Goal: Task Accomplishment & Management: Use online tool/utility

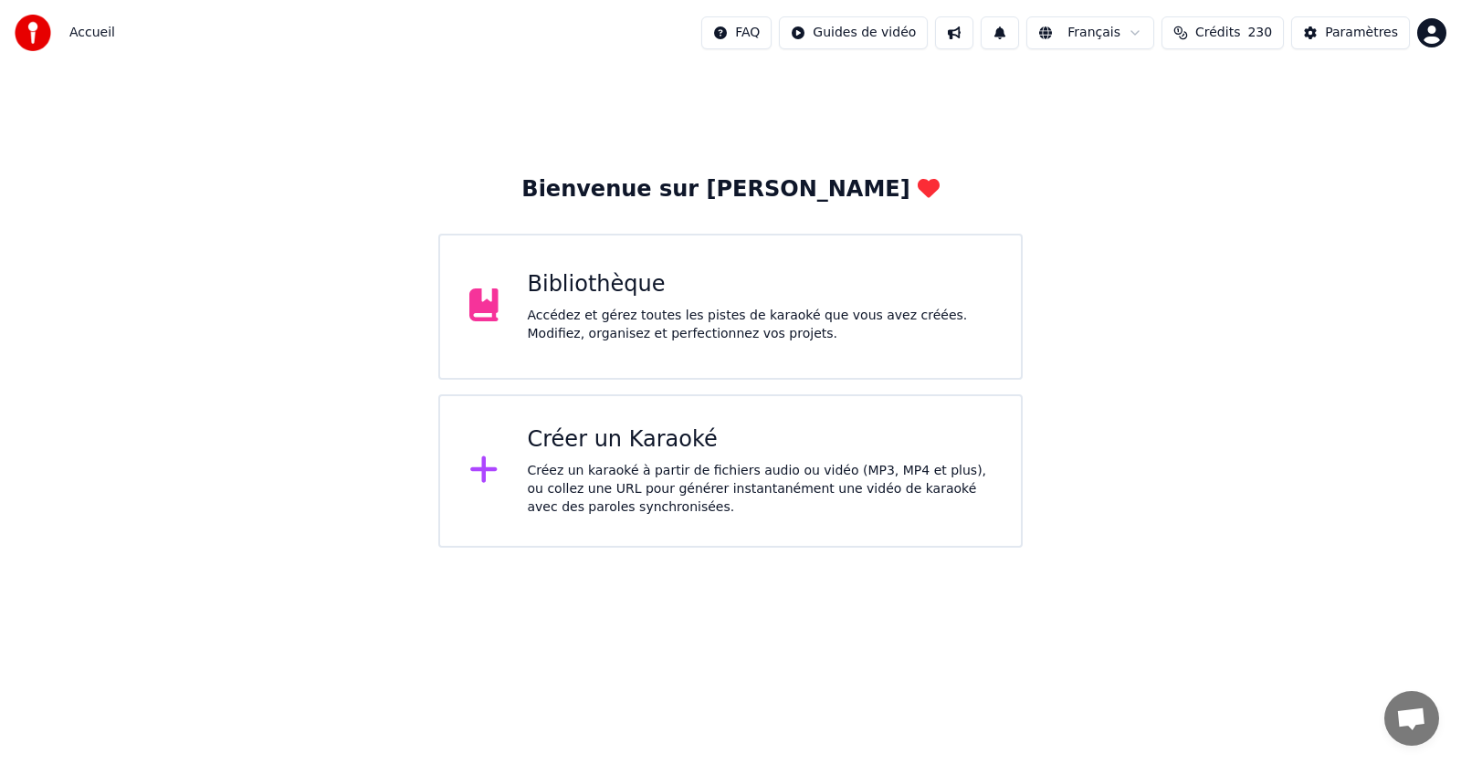
click at [574, 310] on div "Accédez et gérez toutes les pistes de karaoké que vous avez créées. Modifiez, o…" at bounding box center [760, 325] width 465 height 37
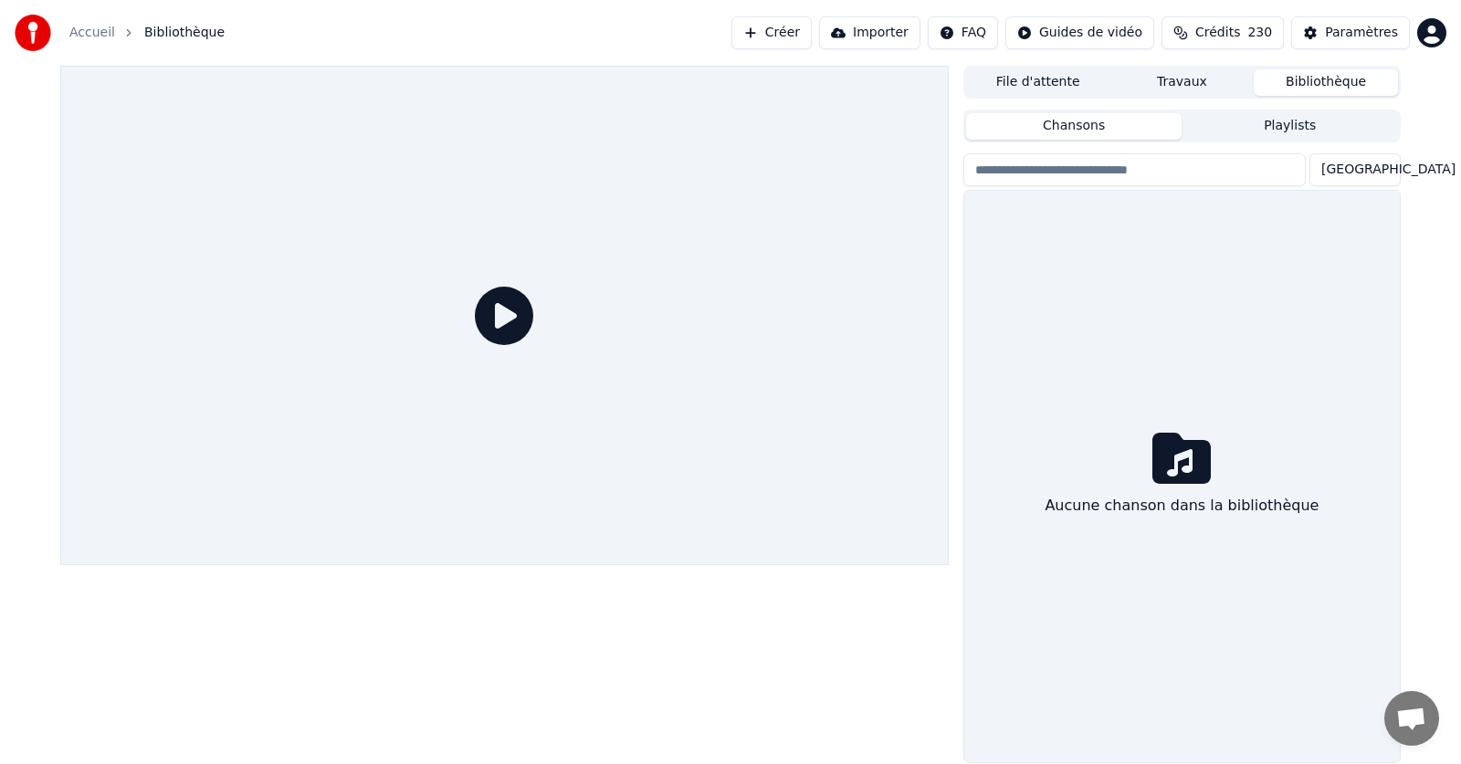
click at [574, 310] on div at bounding box center [504, 315] width 888 height 499
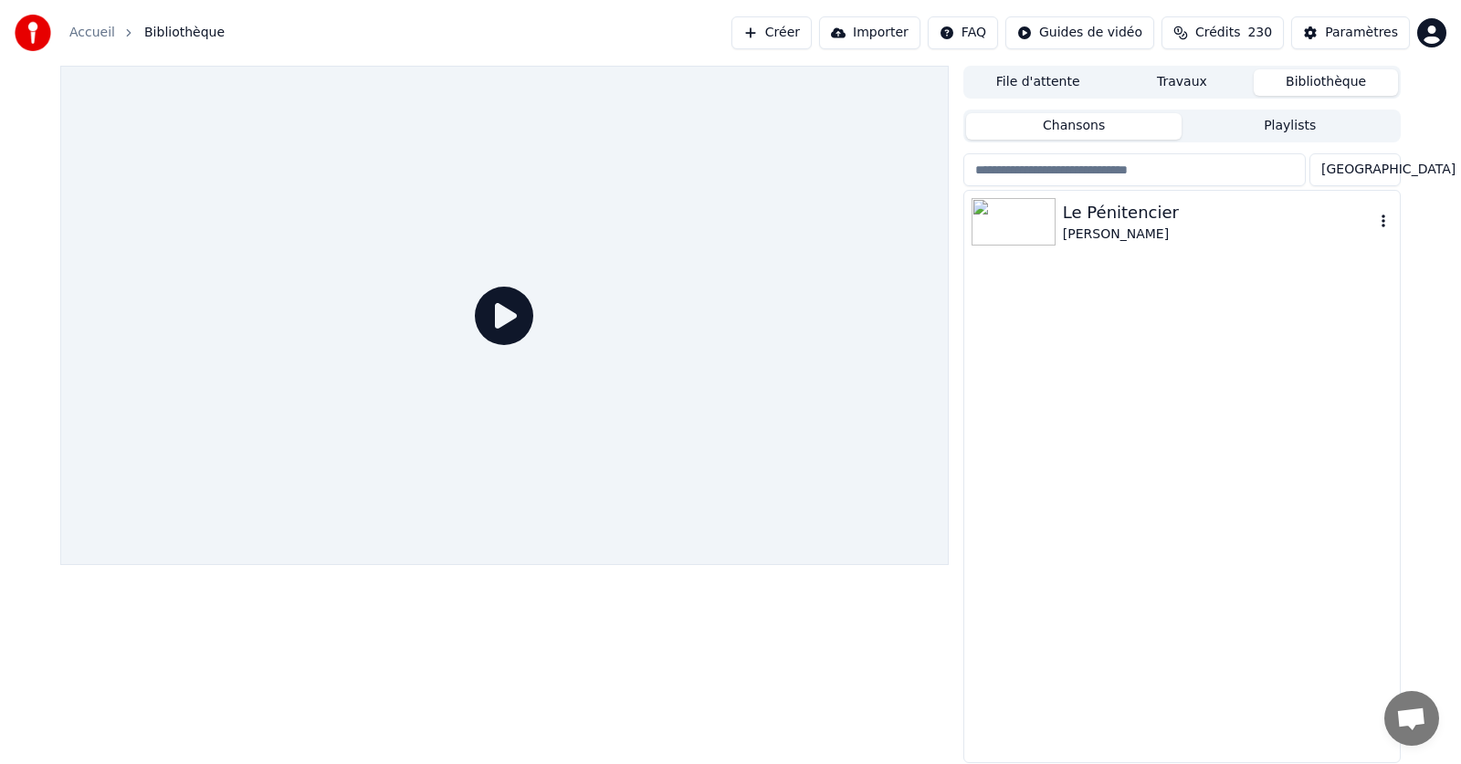
click at [1384, 223] on icon "button" at bounding box center [1384, 221] width 4 height 13
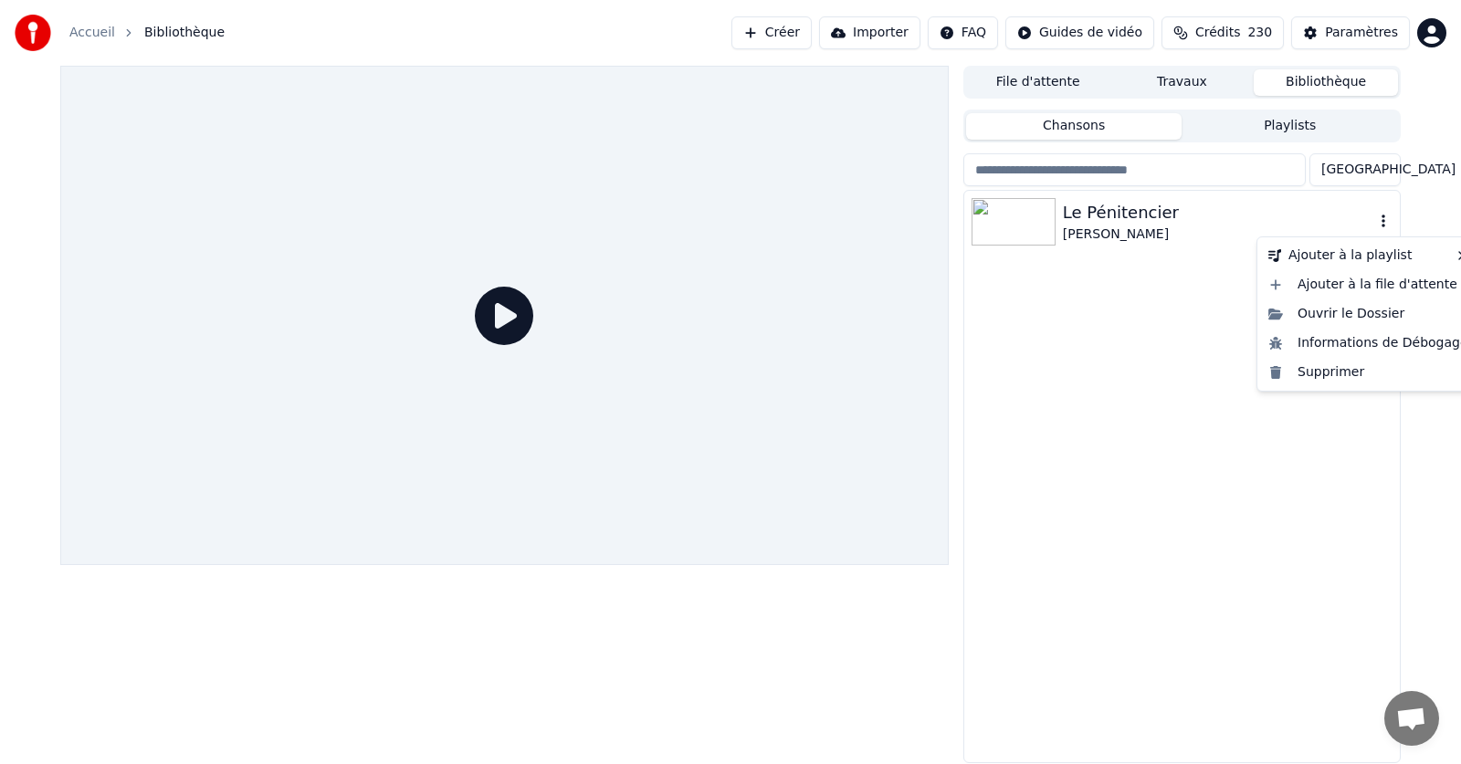
click at [1386, 221] on icon "button" at bounding box center [1383, 221] width 18 height 15
click at [1338, 375] on div "Supprimer" at bounding box center [1368, 372] width 215 height 29
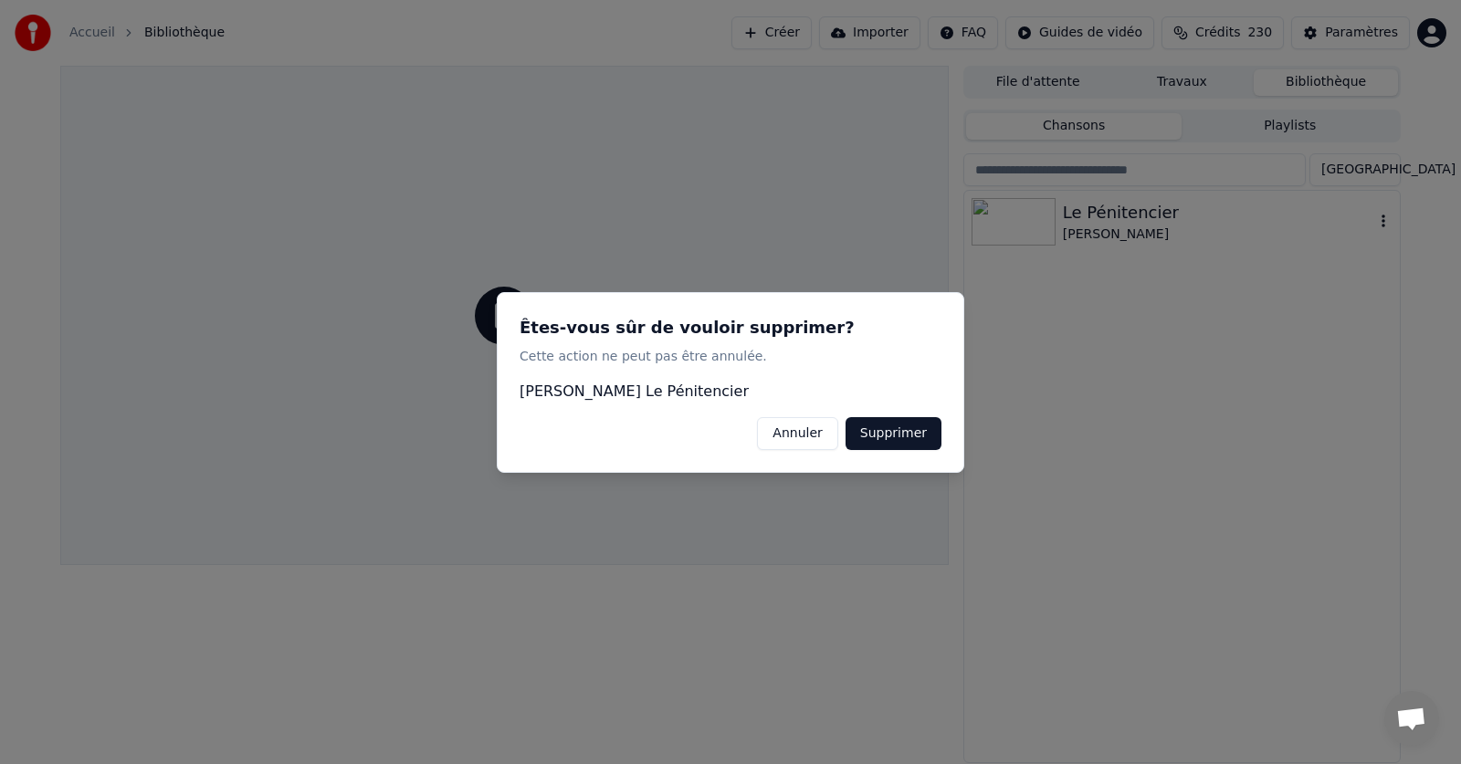
click at [899, 432] on button "Supprimer" at bounding box center [894, 432] width 96 height 33
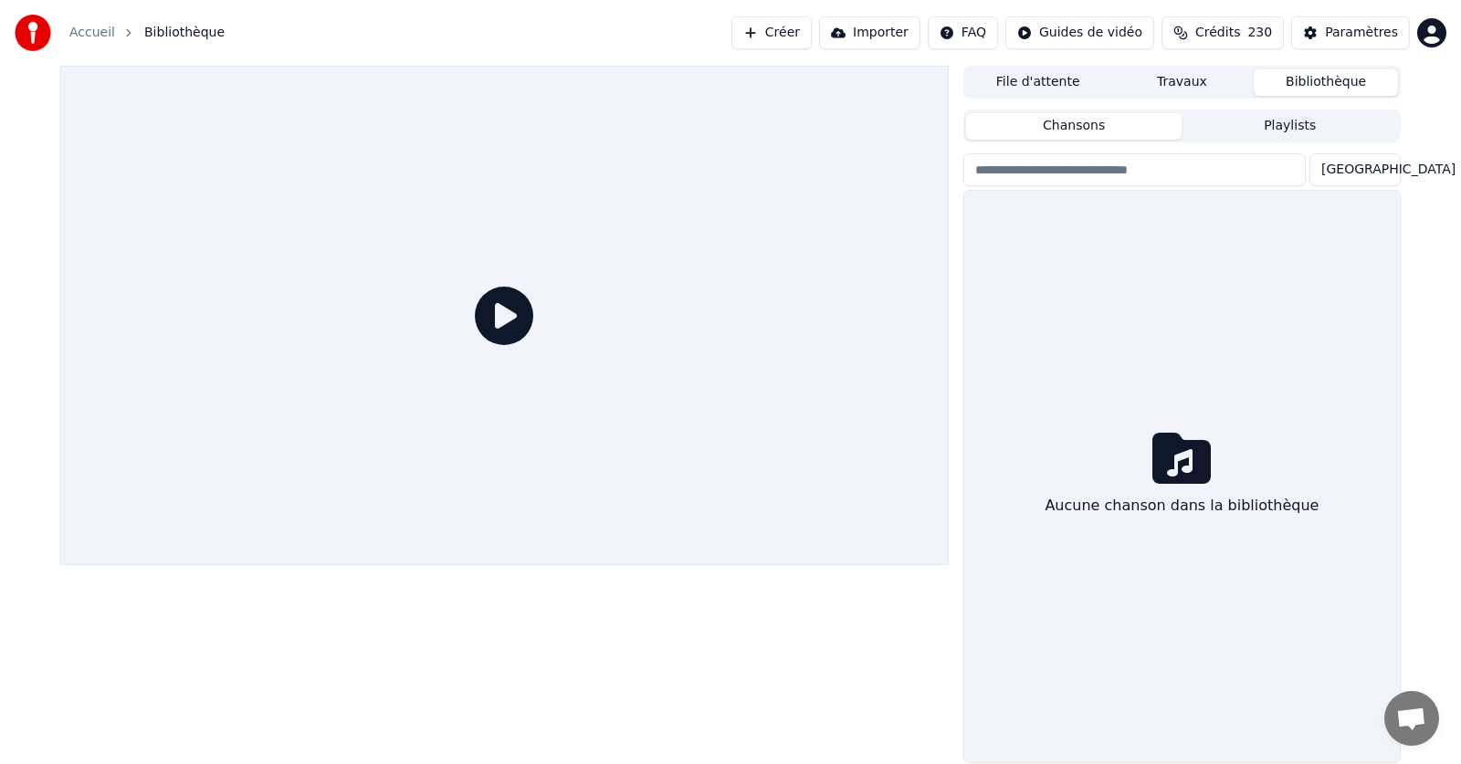
click at [91, 31] on link "Accueil" at bounding box center [92, 33] width 46 height 18
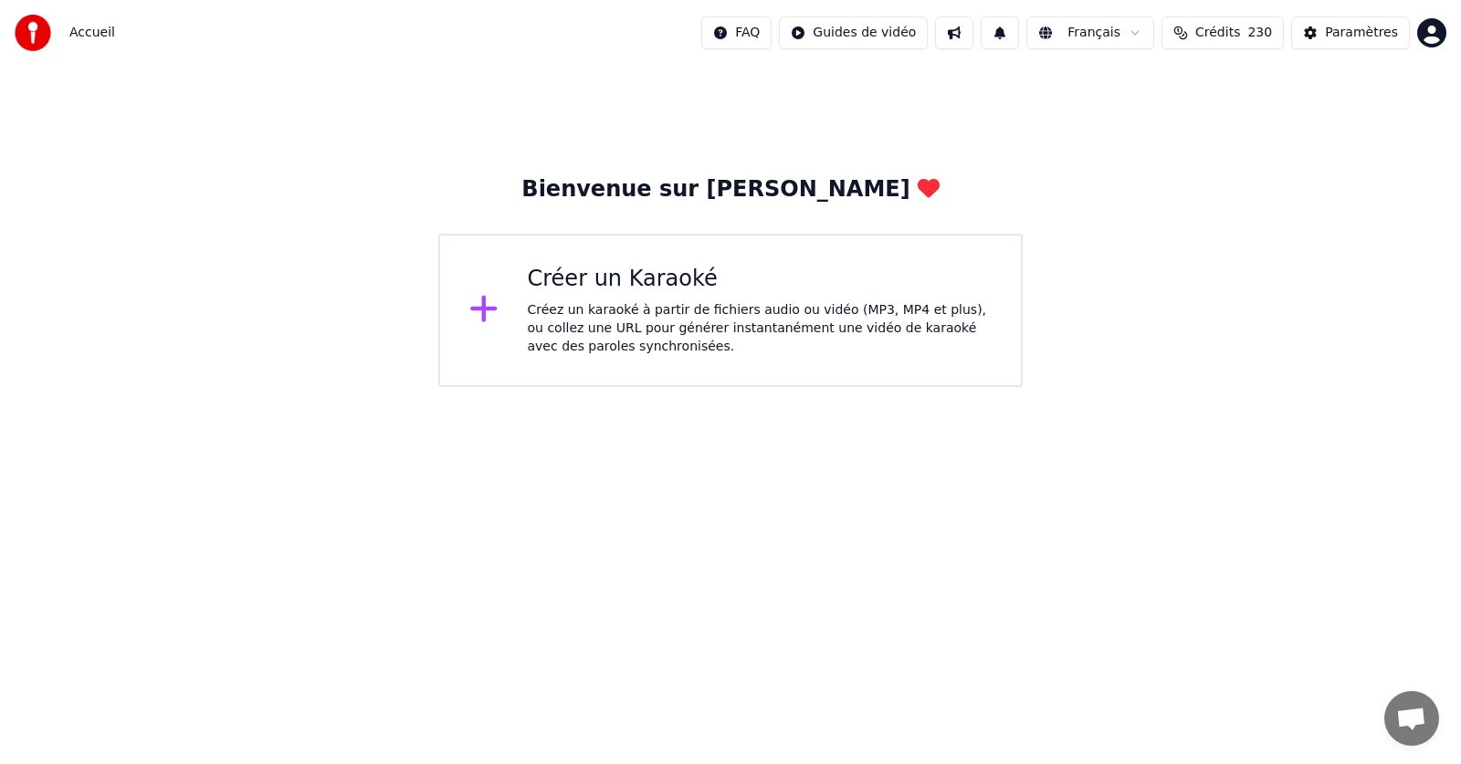
click at [607, 312] on div "Créez un karaoké à partir de fichiers audio ou vidéo (MP3, MP4 et plus), ou col…" at bounding box center [760, 328] width 465 height 55
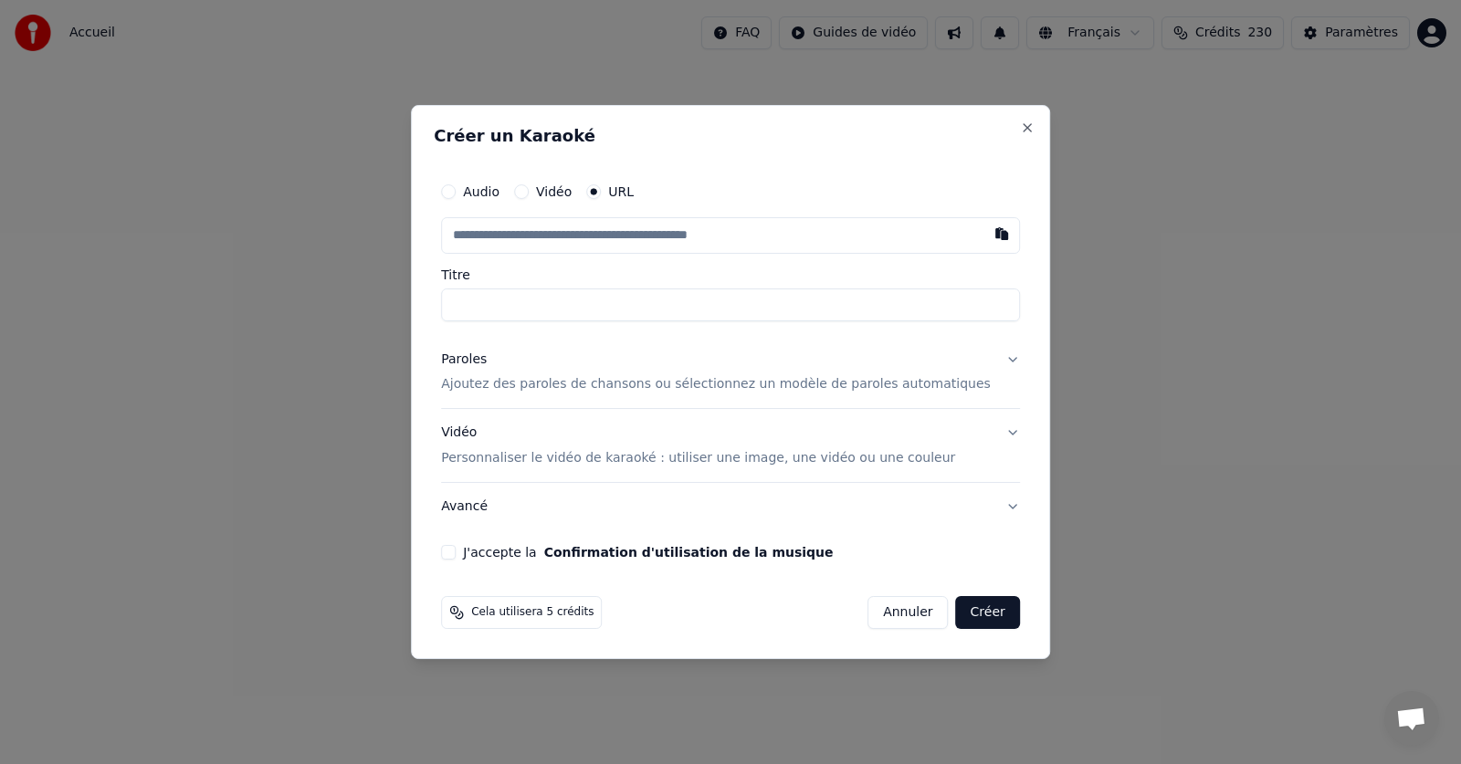
click at [529, 195] on button "Vidéo" at bounding box center [521, 191] width 15 height 15
click at [527, 239] on div "Choisir un fichier" at bounding box center [510, 235] width 137 height 33
click at [630, 304] on input "**********" at bounding box center [730, 304] width 579 height 33
type input "**********"
click at [544, 383] on p "Ajoutez des paroles de chansons ou sélectionnez un modèle de paroles automatiqu…" at bounding box center [716, 384] width 550 height 18
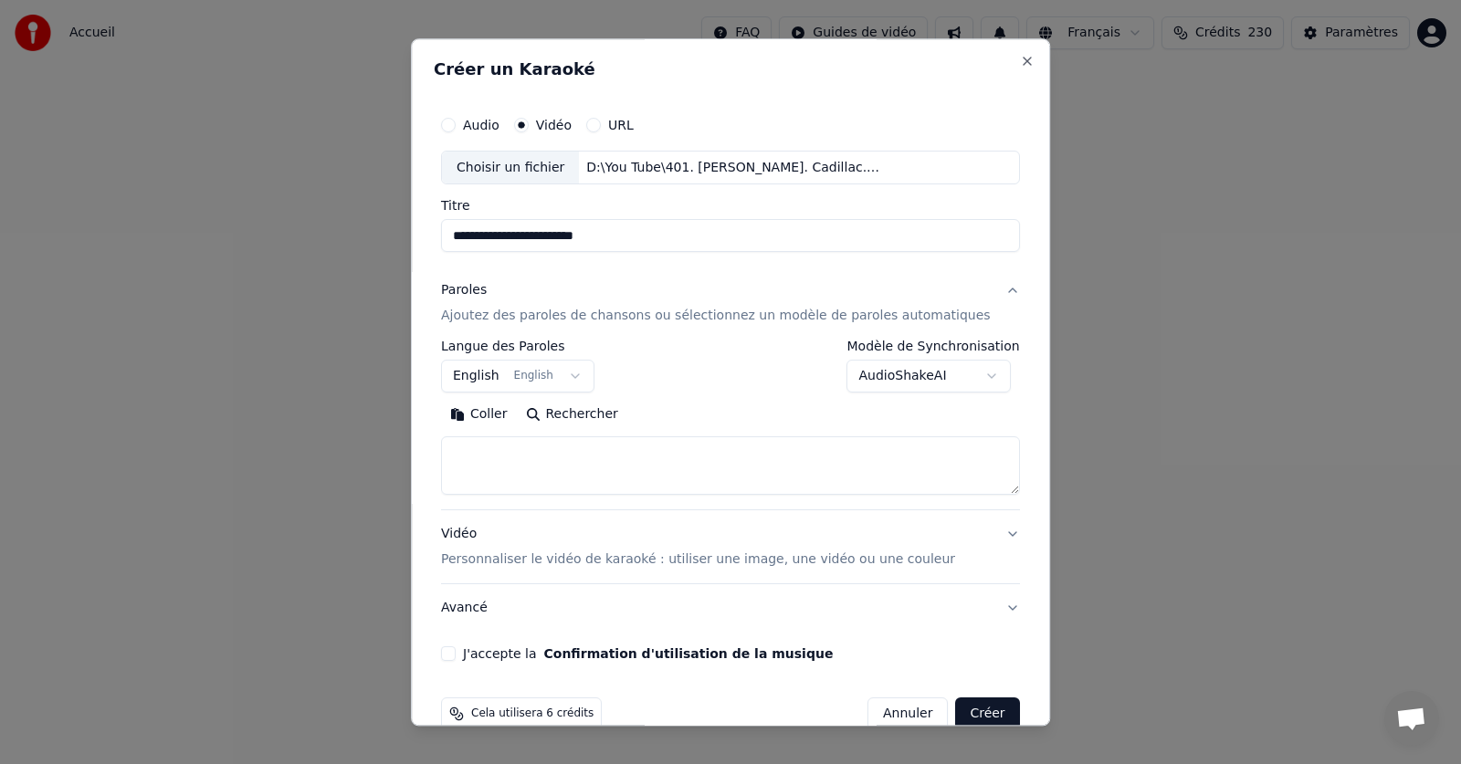
click at [585, 377] on button "English English" at bounding box center [517, 377] width 153 height 33
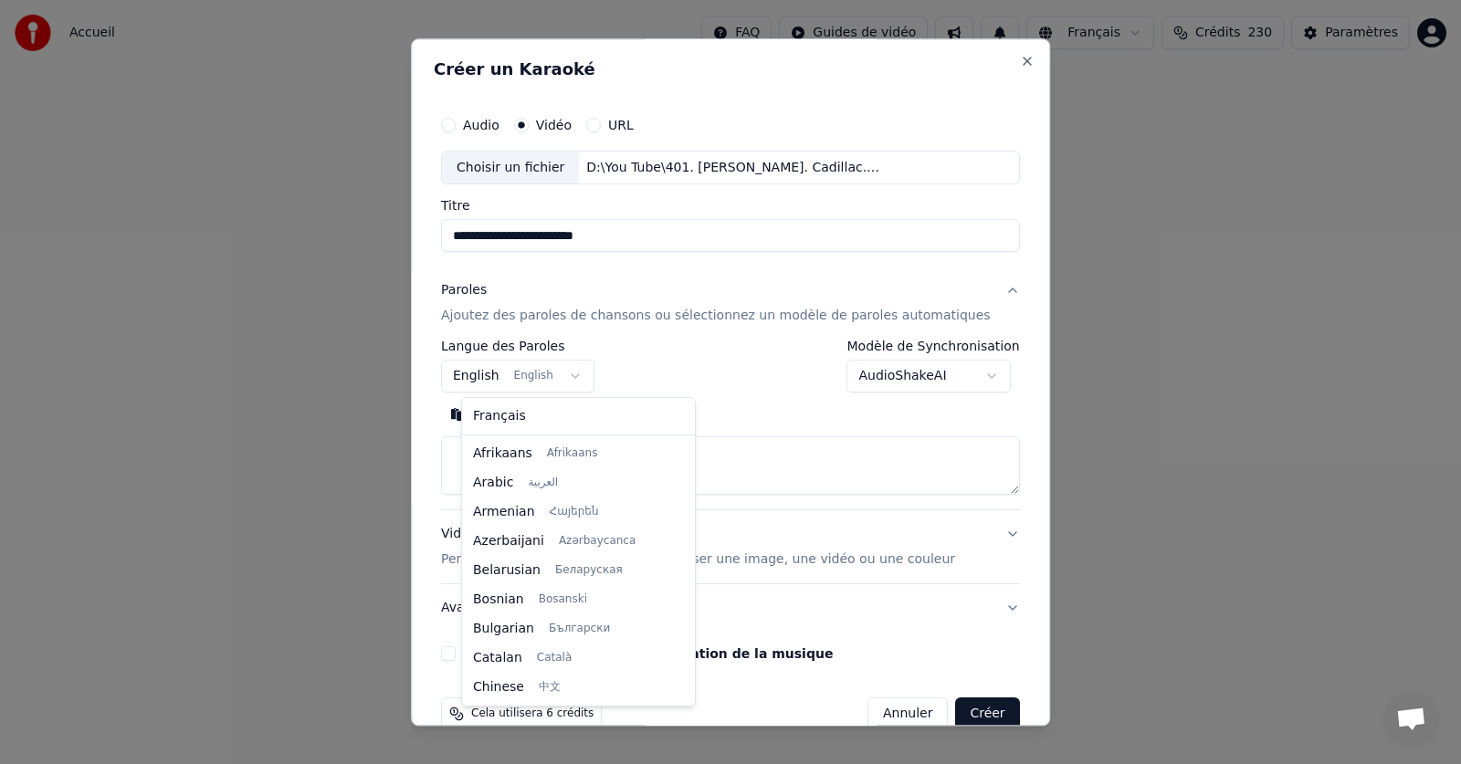
scroll to position [146, 0]
select select "**"
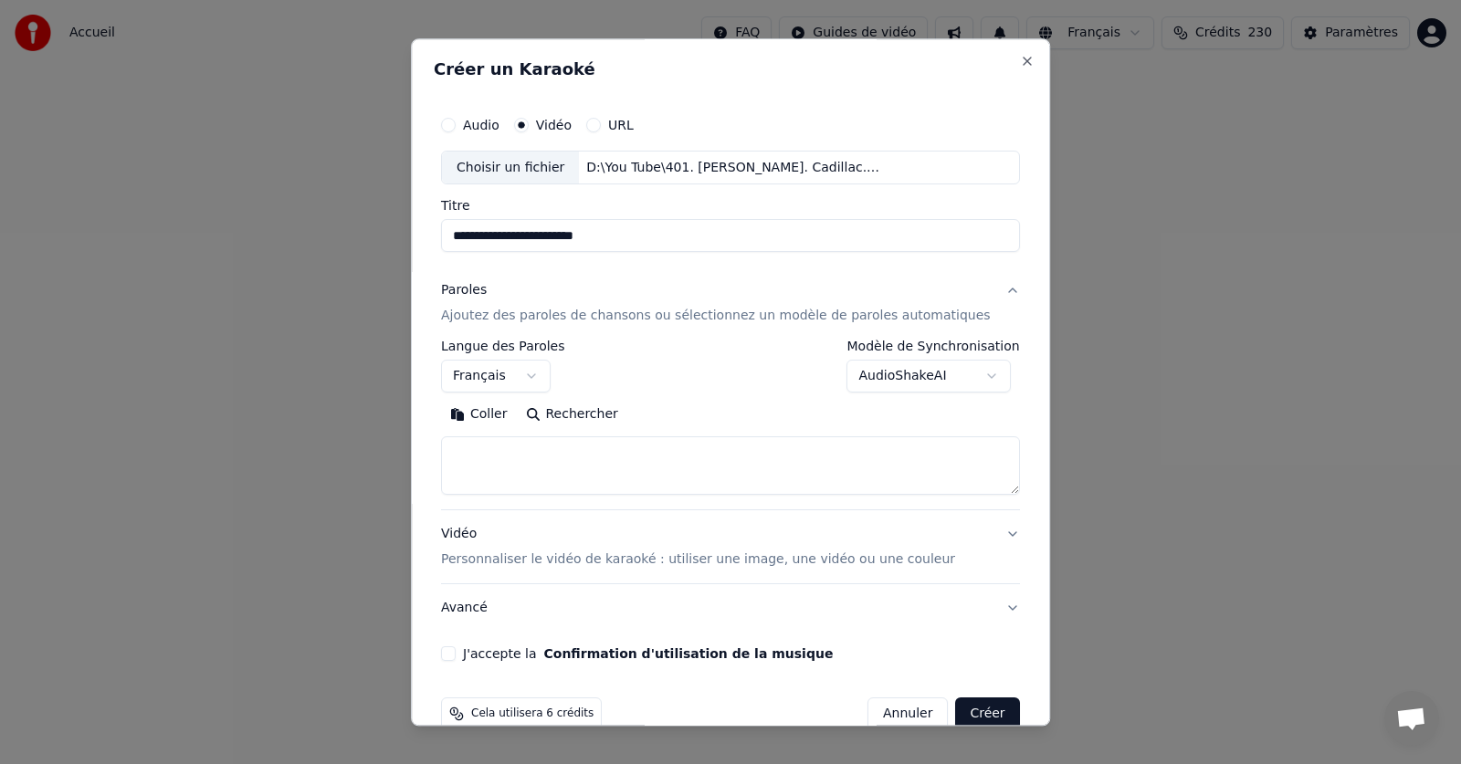
click at [501, 411] on button "Coller" at bounding box center [479, 415] width 76 height 29
click at [456, 656] on button "J'accepte la Confirmation d'utilisation de la musique" at bounding box center [448, 654] width 15 height 15
click at [961, 713] on button "Créer" at bounding box center [988, 715] width 64 height 33
type textarea "**********"
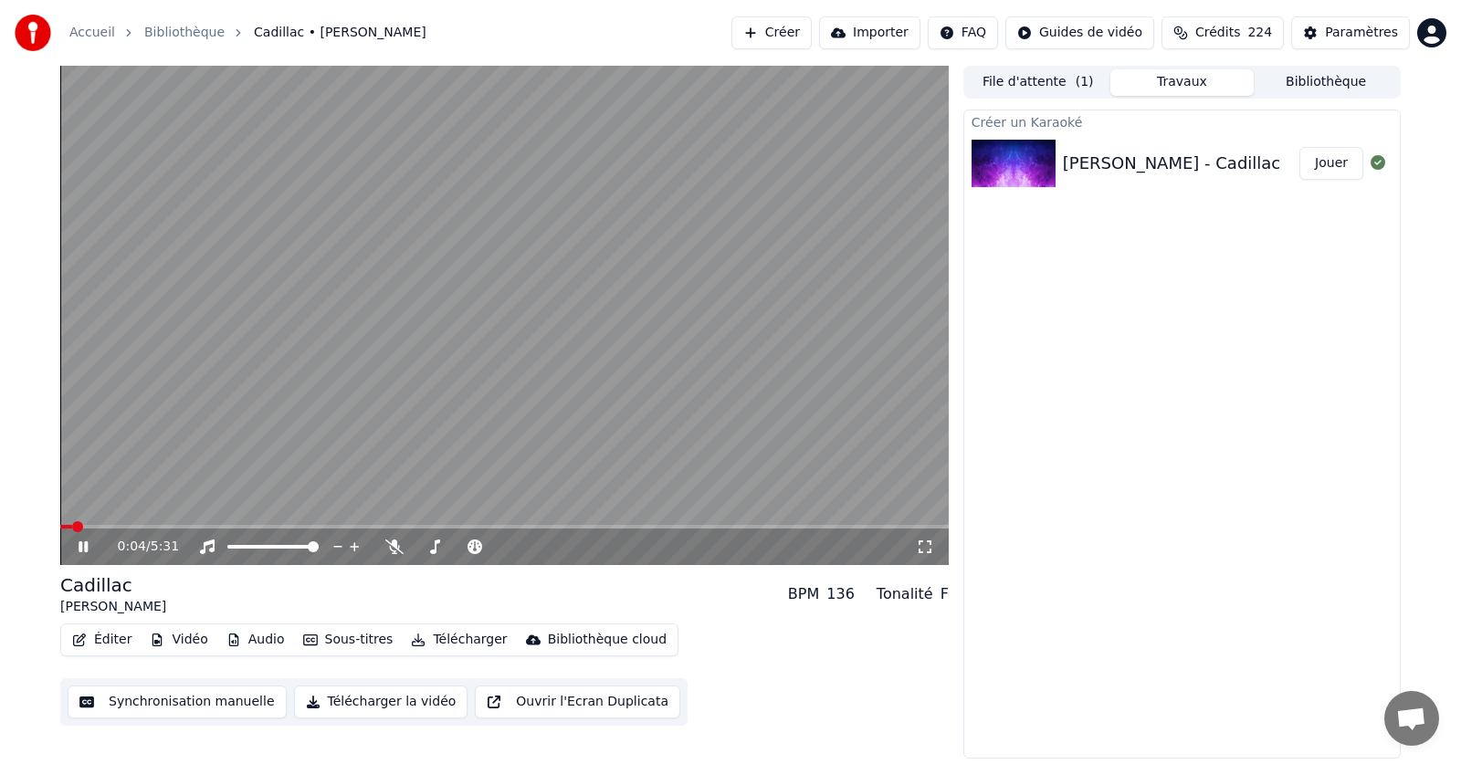
click at [82, 541] on icon at bounding box center [96, 547] width 43 height 15
click at [391, 545] on icon at bounding box center [394, 547] width 18 height 15
click at [78, 545] on icon at bounding box center [96, 547] width 43 height 15
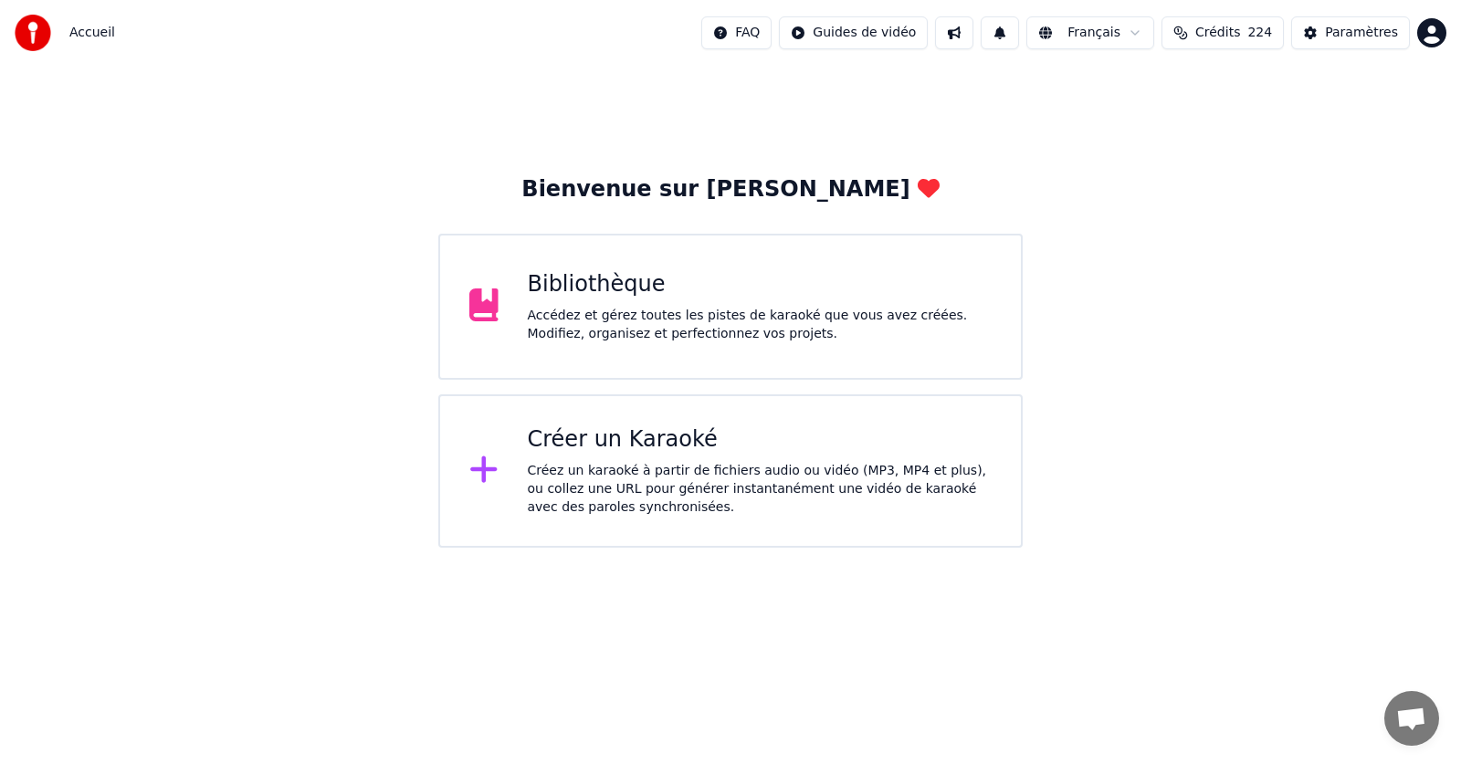
click at [782, 310] on div "Accédez et gérez toutes les pistes de karaoké que vous avez créées. Modifiez, o…" at bounding box center [760, 325] width 465 height 37
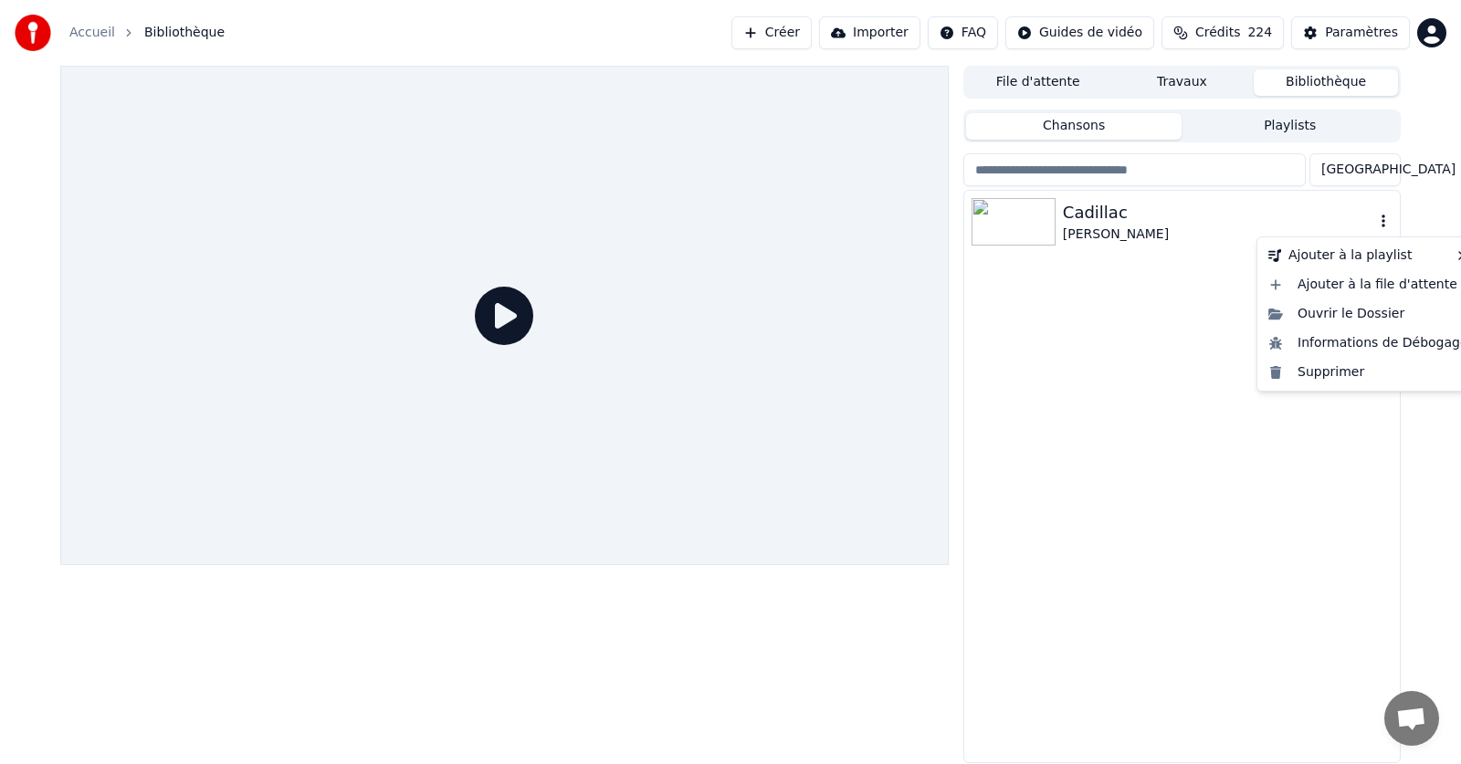
click at [1382, 219] on icon "button" at bounding box center [1383, 221] width 18 height 15
click at [1329, 372] on div "Supprimer" at bounding box center [1368, 372] width 215 height 29
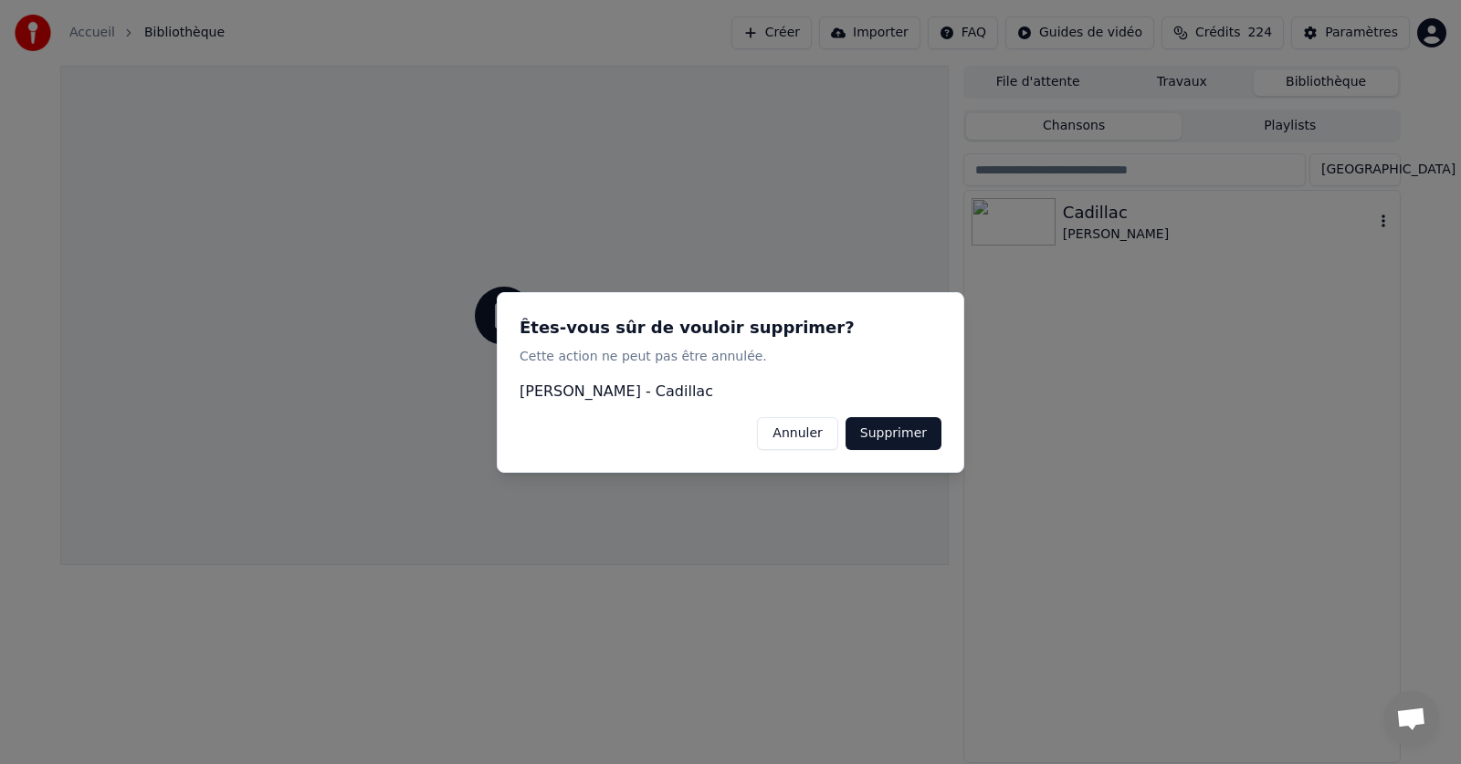
click at [890, 434] on button "Supprimer" at bounding box center [894, 432] width 96 height 33
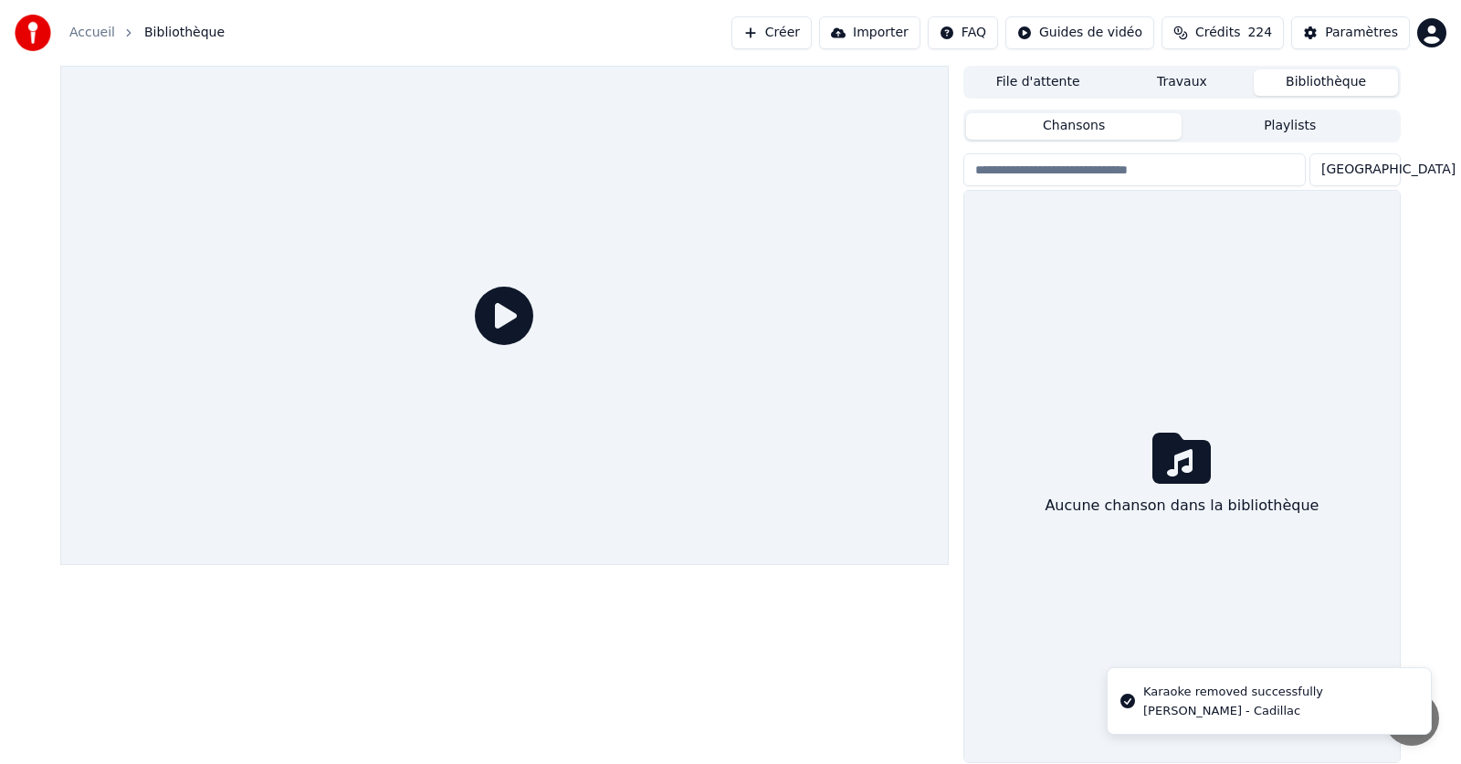
click at [86, 32] on link "Accueil" at bounding box center [92, 33] width 46 height 18
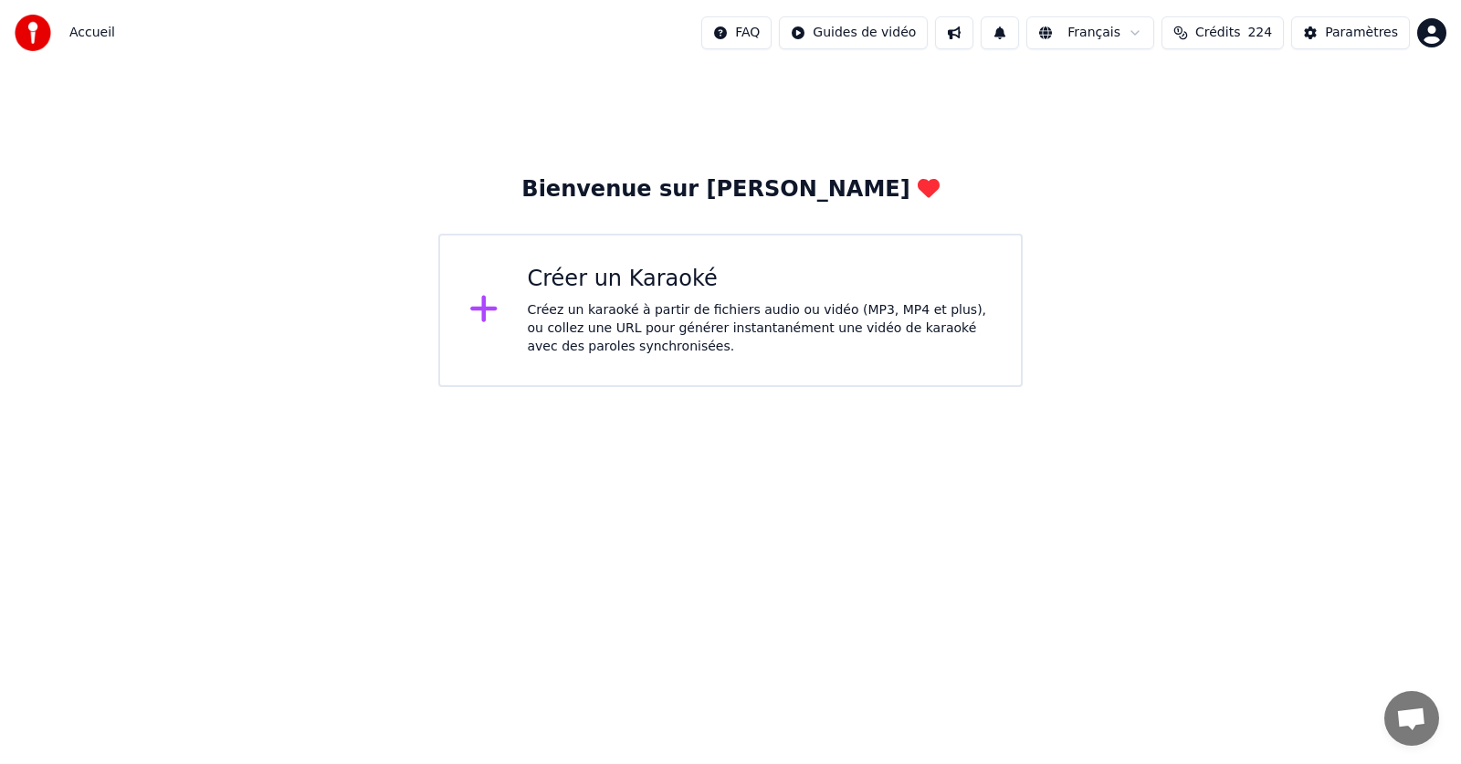
click at [573, 314] on div "Créez un karaoké à partir de fichiers audio ou vidéo (MP3, MP4 et plus), ou col…" at bounding box center [760, 328] width 465 height 55
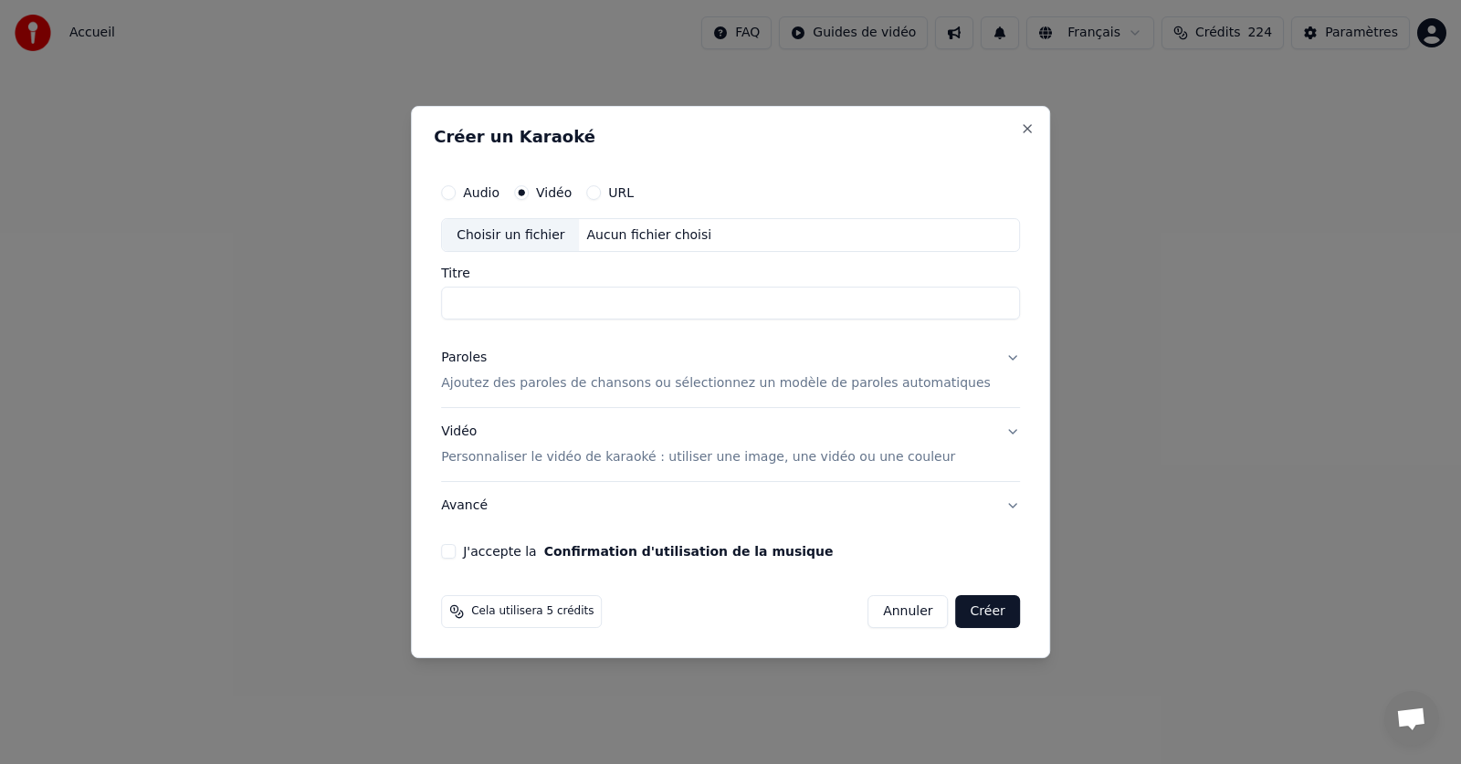
click at [601, 190] on button "URL" at bounding box center [593, 192] width 15 height 15
click at [983, 235] on button "button" at bounding box center [1001, 233] width 37 height 33
type input "**********"
click at [478, 307] on input "********" at bounding box center [730, 305] width 579 height 33
type input "**********"
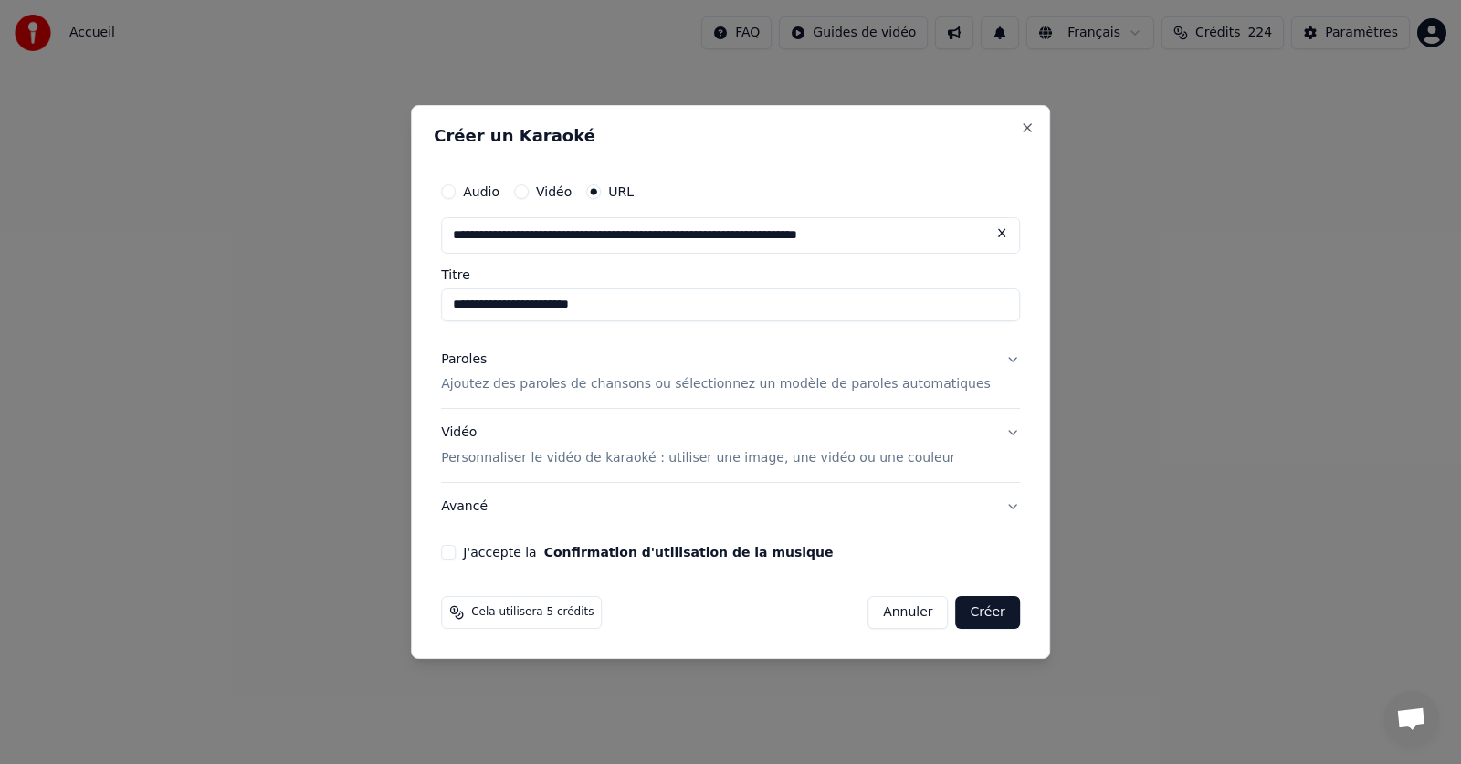
click at [535, 382] on p "Ajoutez des paroles de chansons ou sélectionnez un modèle de paroles automatiqu…" at bounding box center [716, 385] width 550 height 18
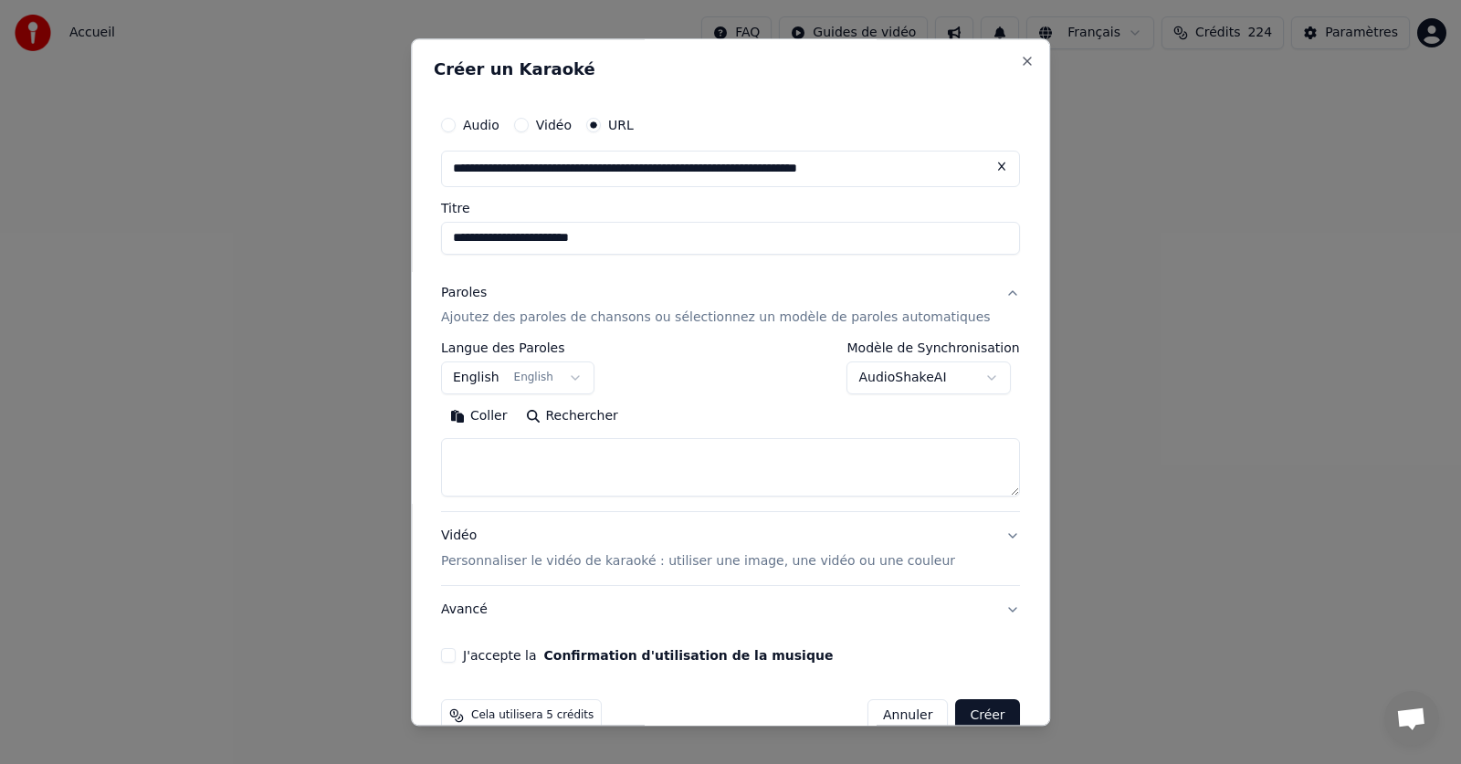
click at [535, 342] on button "Paroles Ajoutez des paroles de chansons ou sélectionnez un modèle de paroles au…" at bounding box center [730, 305] width 579 height 73
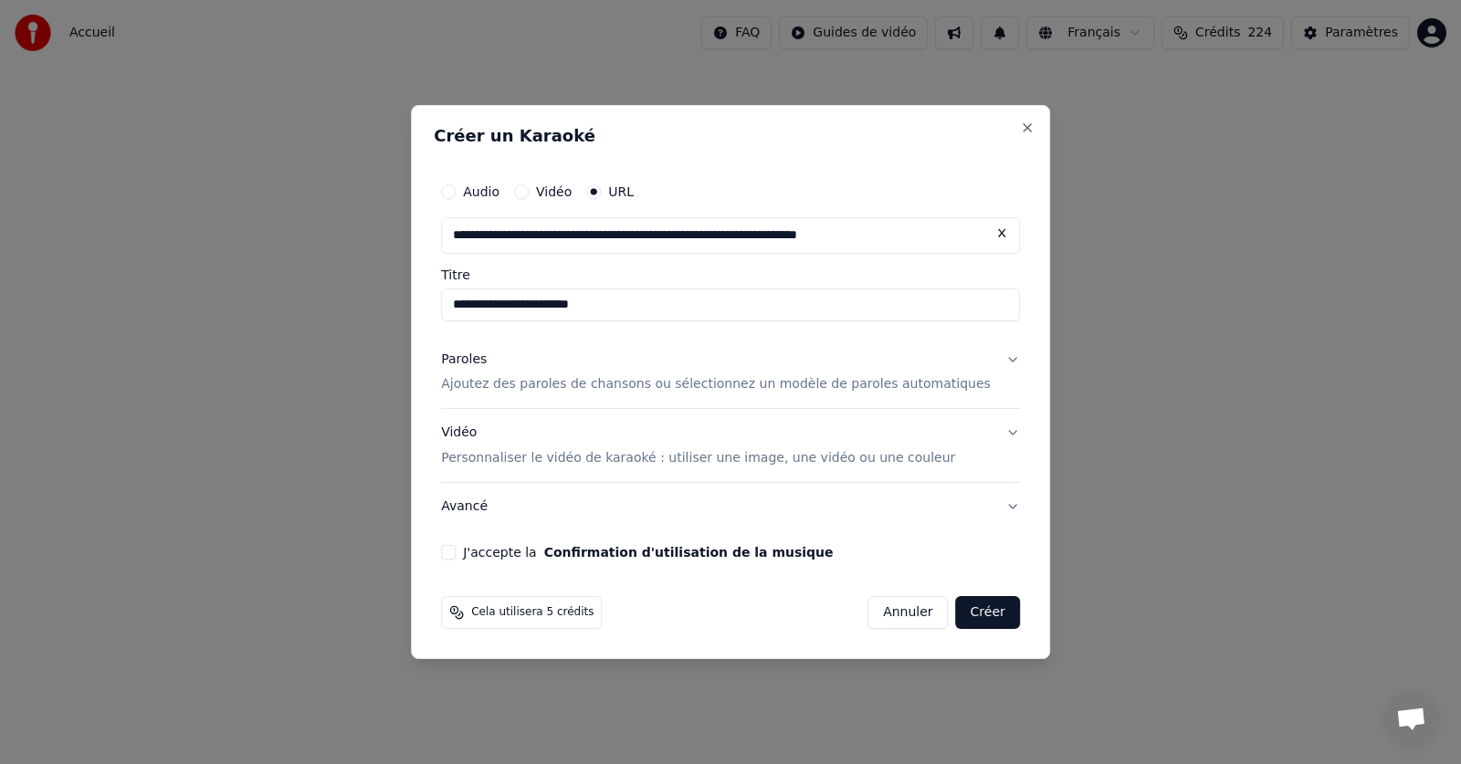
click at [535, 382] on p "Ajoutez des paroles de chansons ou sélectionnez un modèle de paroles automatiqu…" at bounding box center [716, 385] width 550 height 18
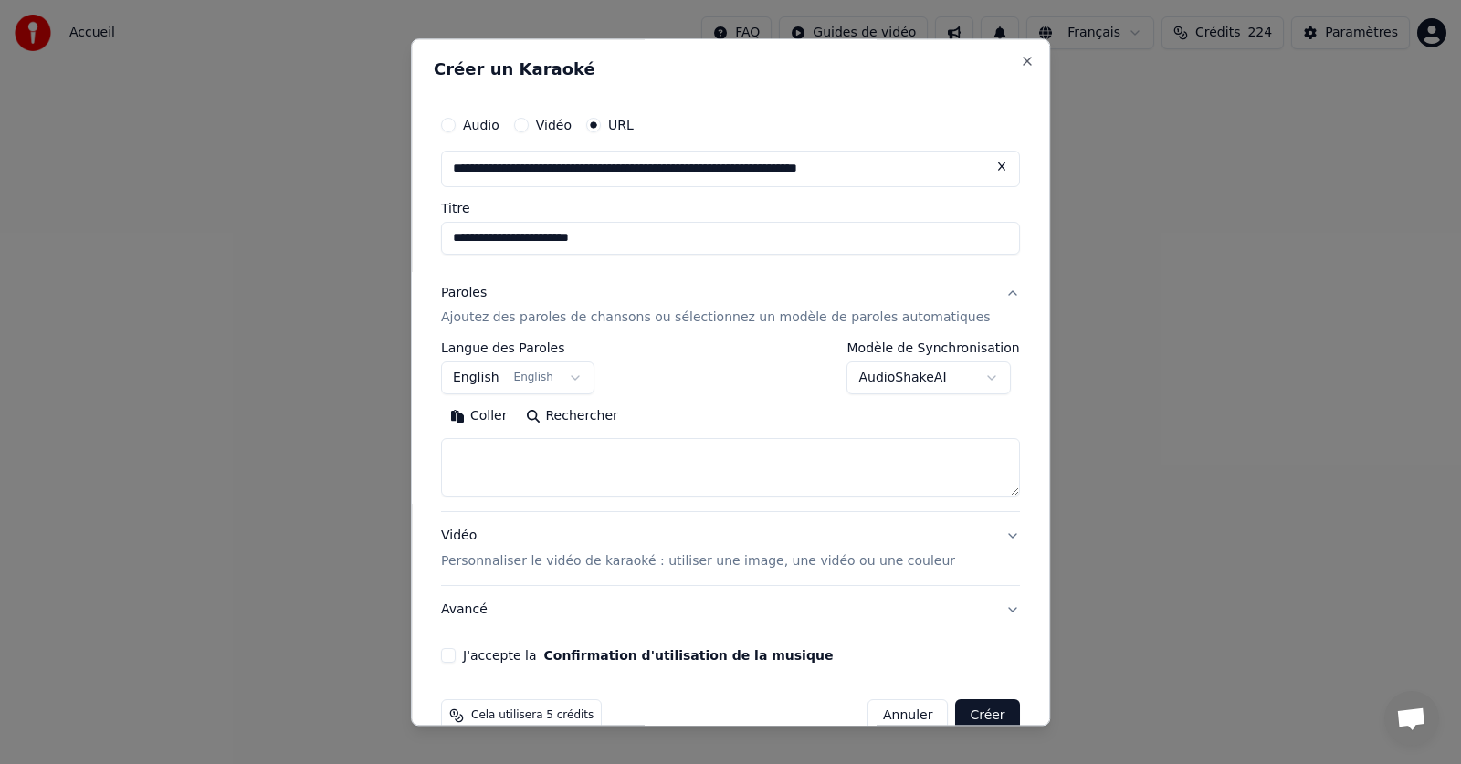
click at [588, 380] on button "English English" at bounding box center [517, 379] width 153 height 33
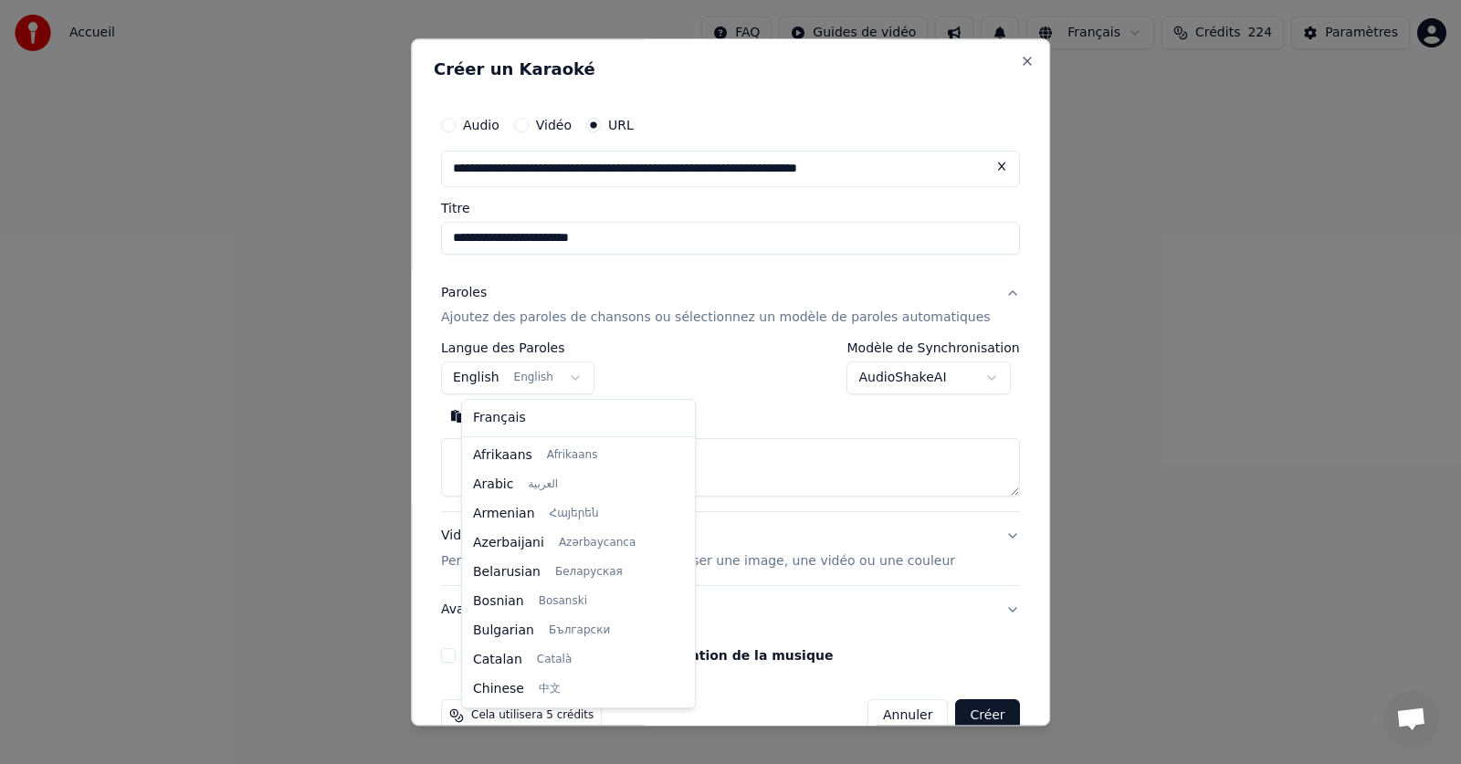
scroll to position [146, 0]
select select "**"
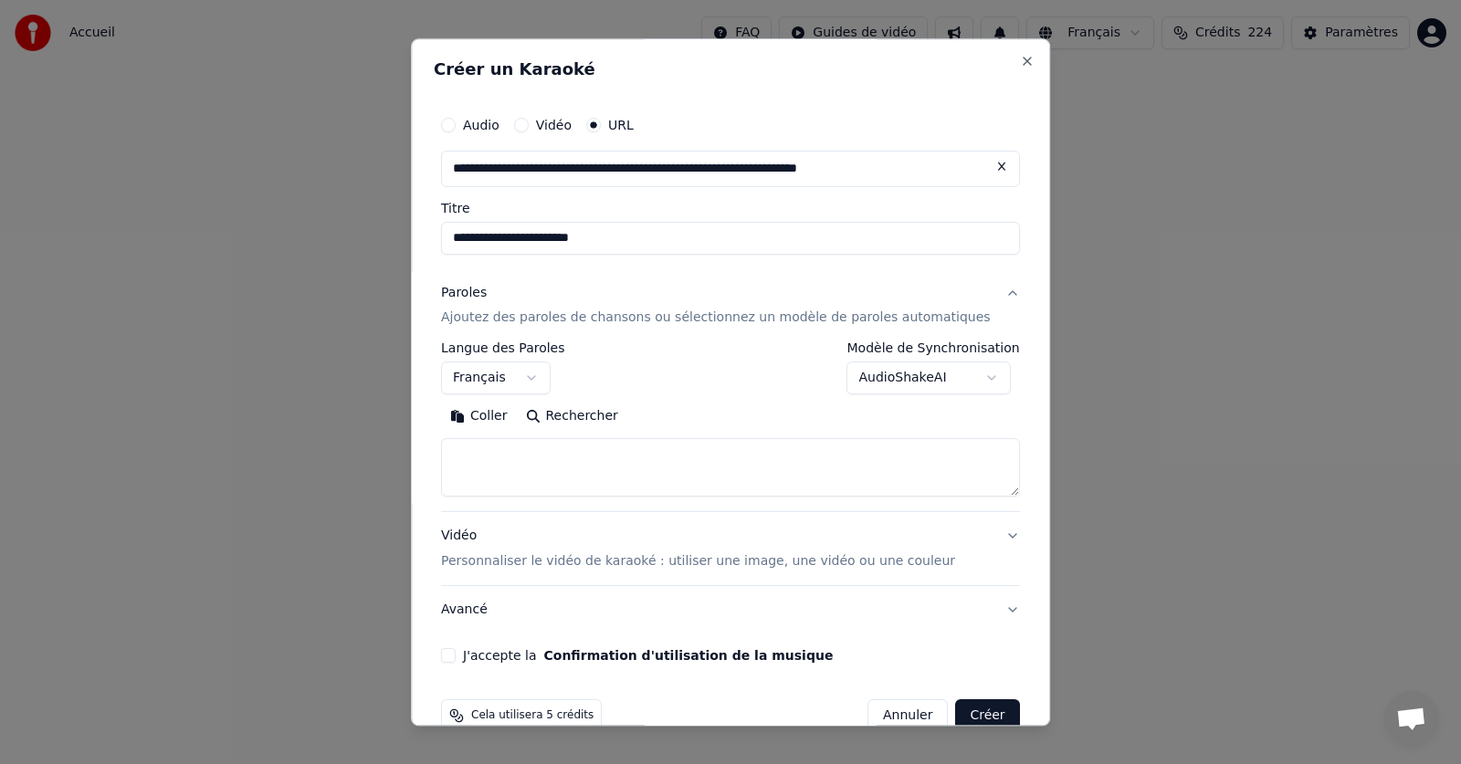
click at [502, 415] on button "Coller" at bounding box center [479, 417] width 76 height 29
click at [456, 653] on button "J'accepte la Confirmation d'utilisation de la musique" at bounding box center [448, 656] width 15 height 15
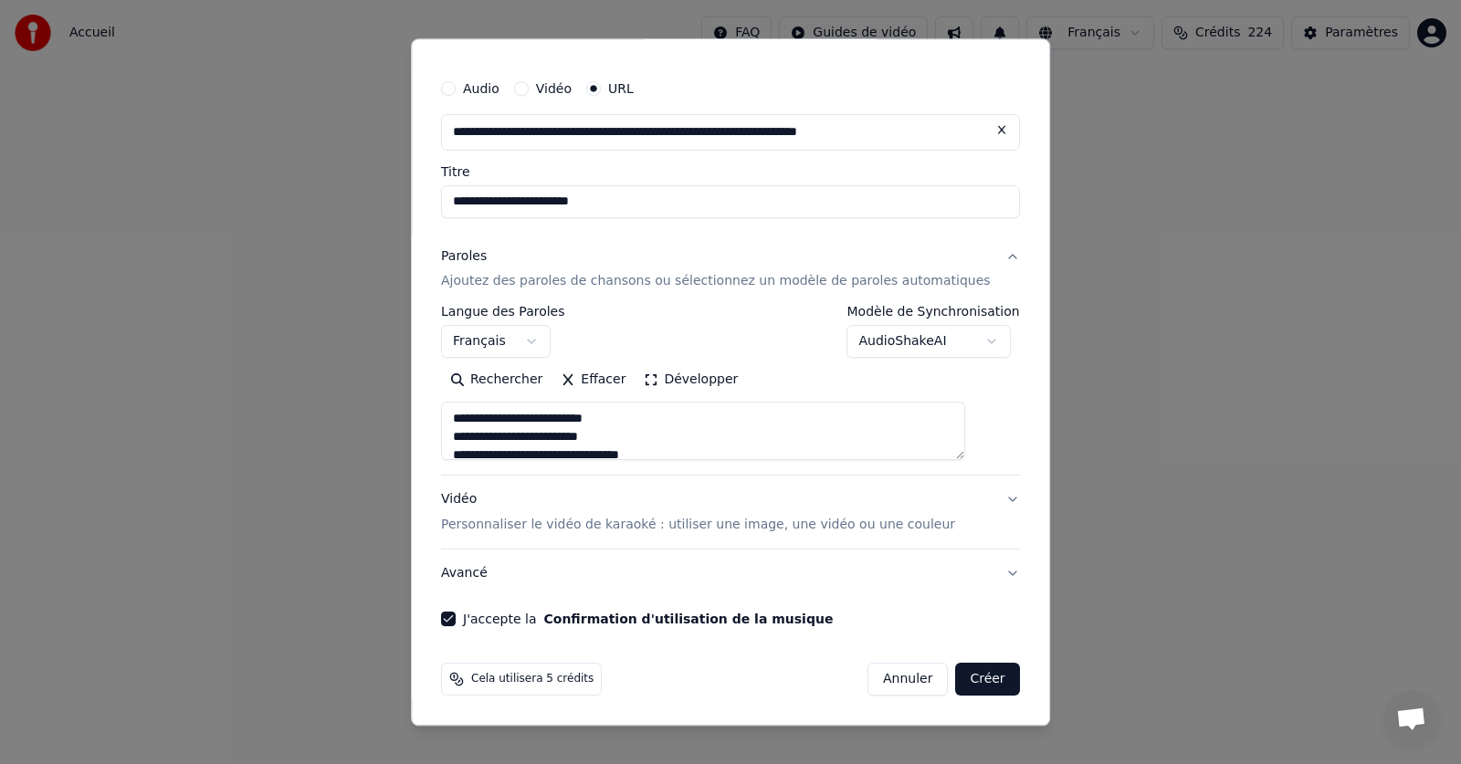
click at [956, 677] on button "Créer" at bounding box center [988, 680] width 64 height 33
type textarea "**********"
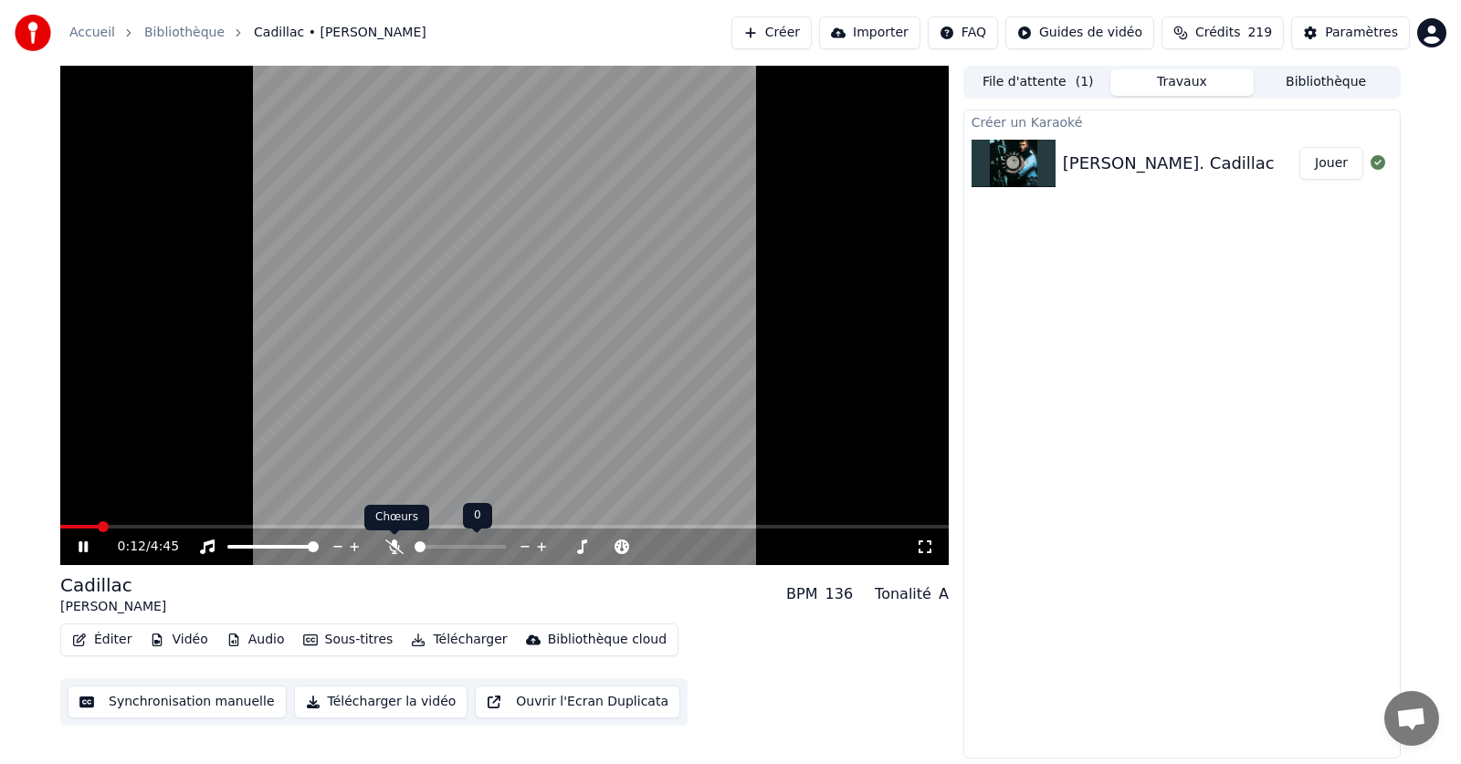
click at [398, 538] on span at bounding box center [394, 535] width 9 height 9
click at [83, 541] on icon at bounding box center [96, 547] width 43 height 15
drag, startPoint x: 138, startPoint y: 520, endPoint x: 52, endPoint y: 513, distance: 86.1
click at [52, 513] on div "0:22 / 4:45 Cadillac Johnny Hallyday BPM 136 Tonalité A Éditer Vidéo Audio Sous…" at bounding box center [731, 412] width 1370 height 693
click at [63, 521] on span at bounding box center [68, 526] width 11 height 11
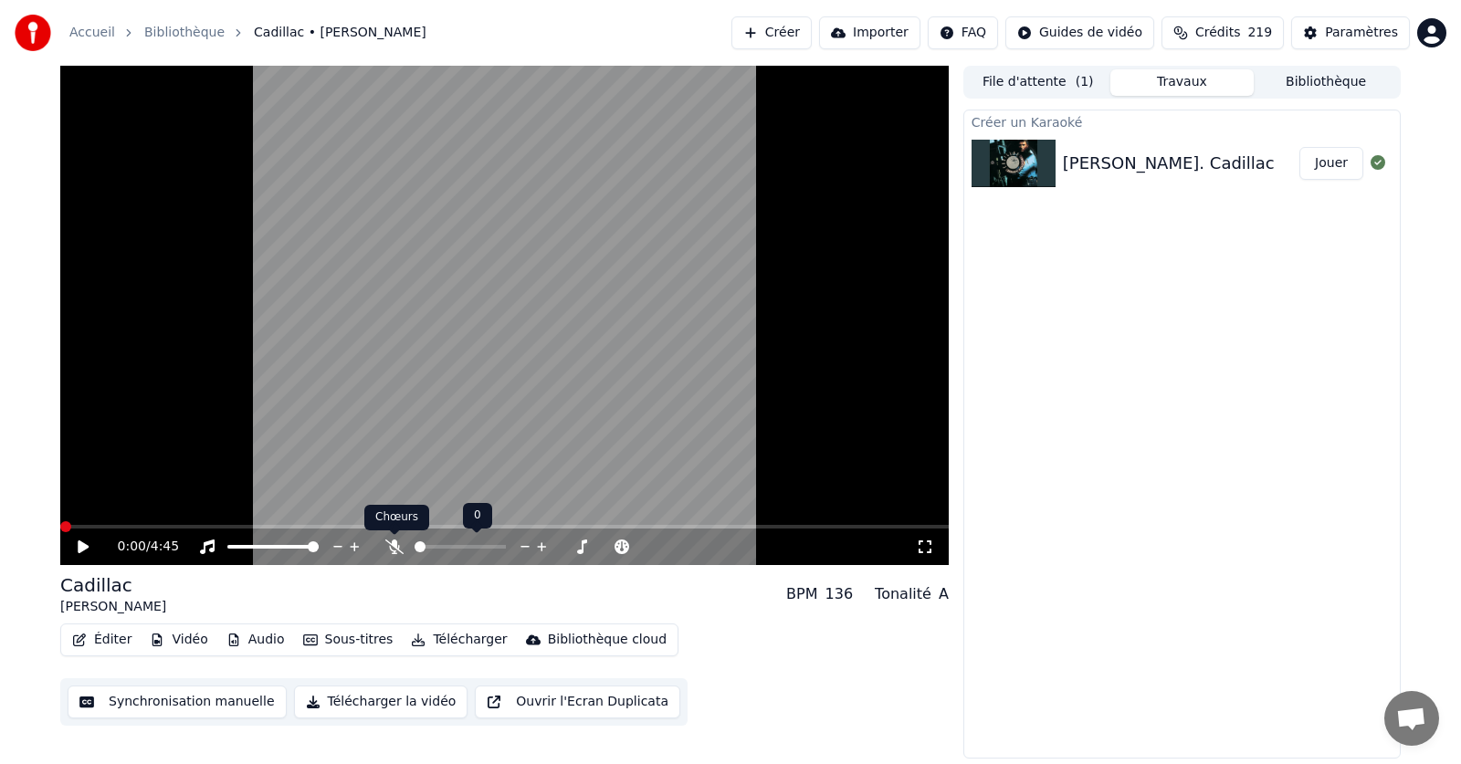
click at [391, 546] on icon at bounding box center [394, 547] width 18 height 15
click at [82, 547] on icon at bounding box center [83, 547] width 11 height 13
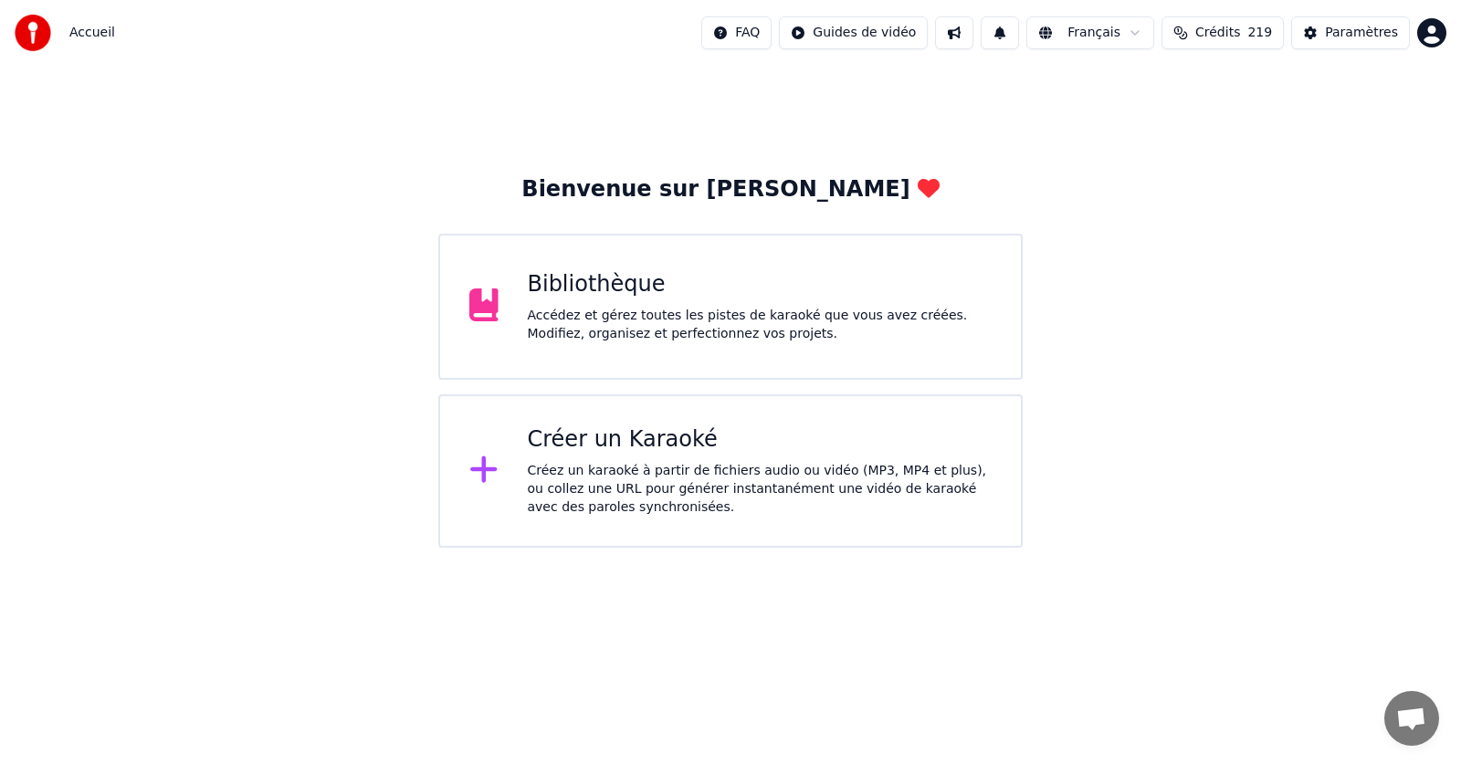
click at [623, 311] on div "Accédez et gérez toutes les pistes de karaoké que vous avez créées. Modifiez, o…" at bounding box center [760, 325] width 465 height 37
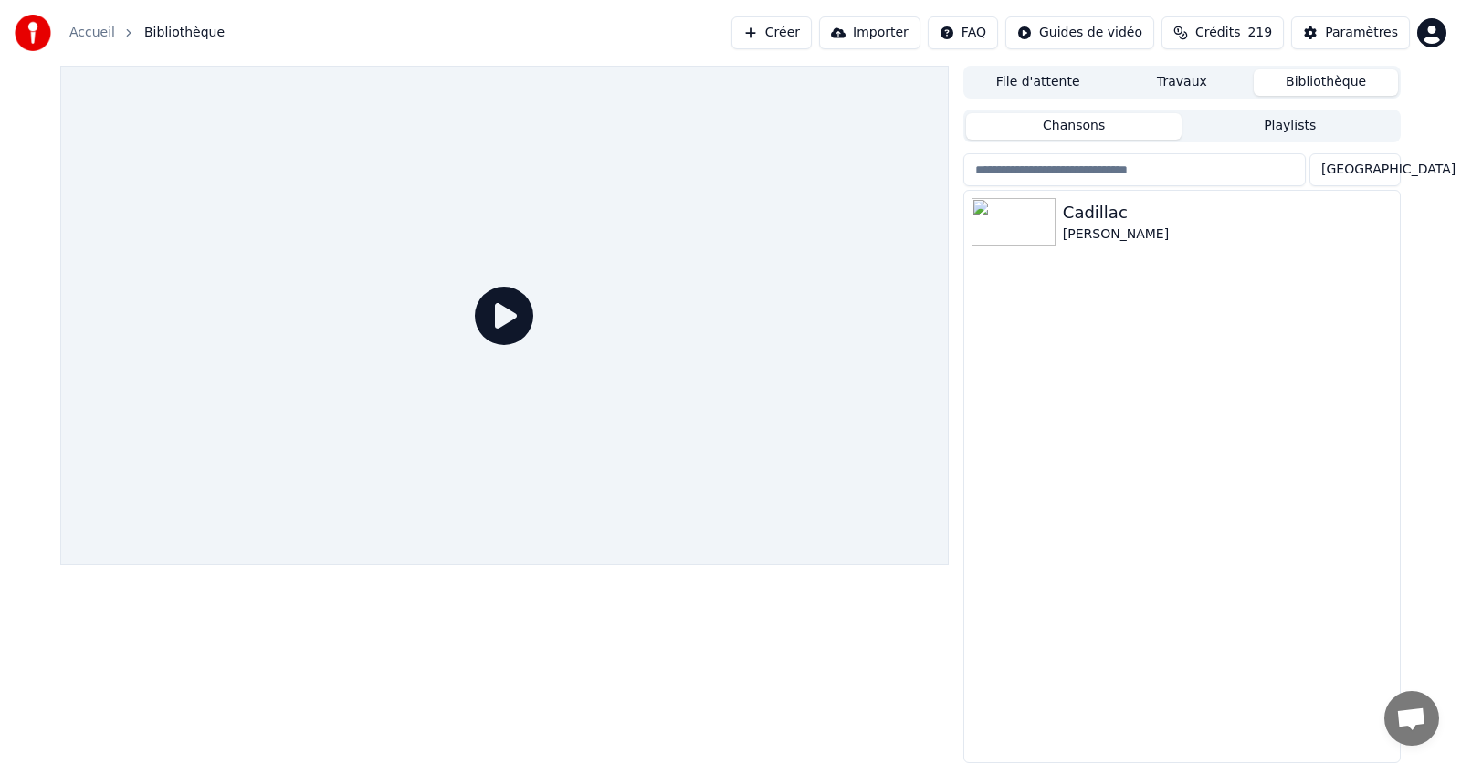
click at [623, 311] on div at bounding box center [504, 315] width 888 height 499
click at [1384, 217] on icon "button" at bounding box center [1384, 221] width 4 height 13
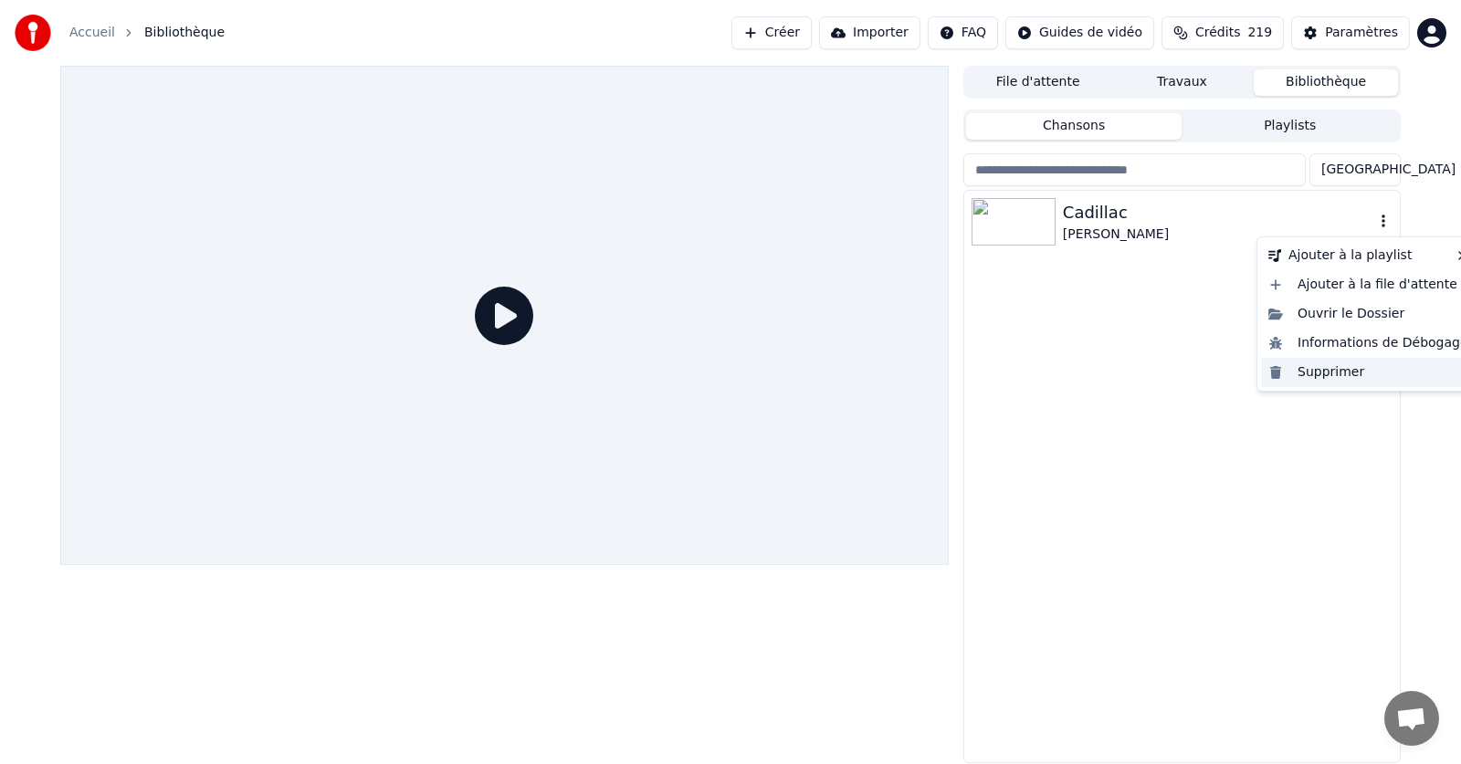
click at [1342, 374] on div "Supprimer" at bounding box center [1368, 372] width 215 height 29
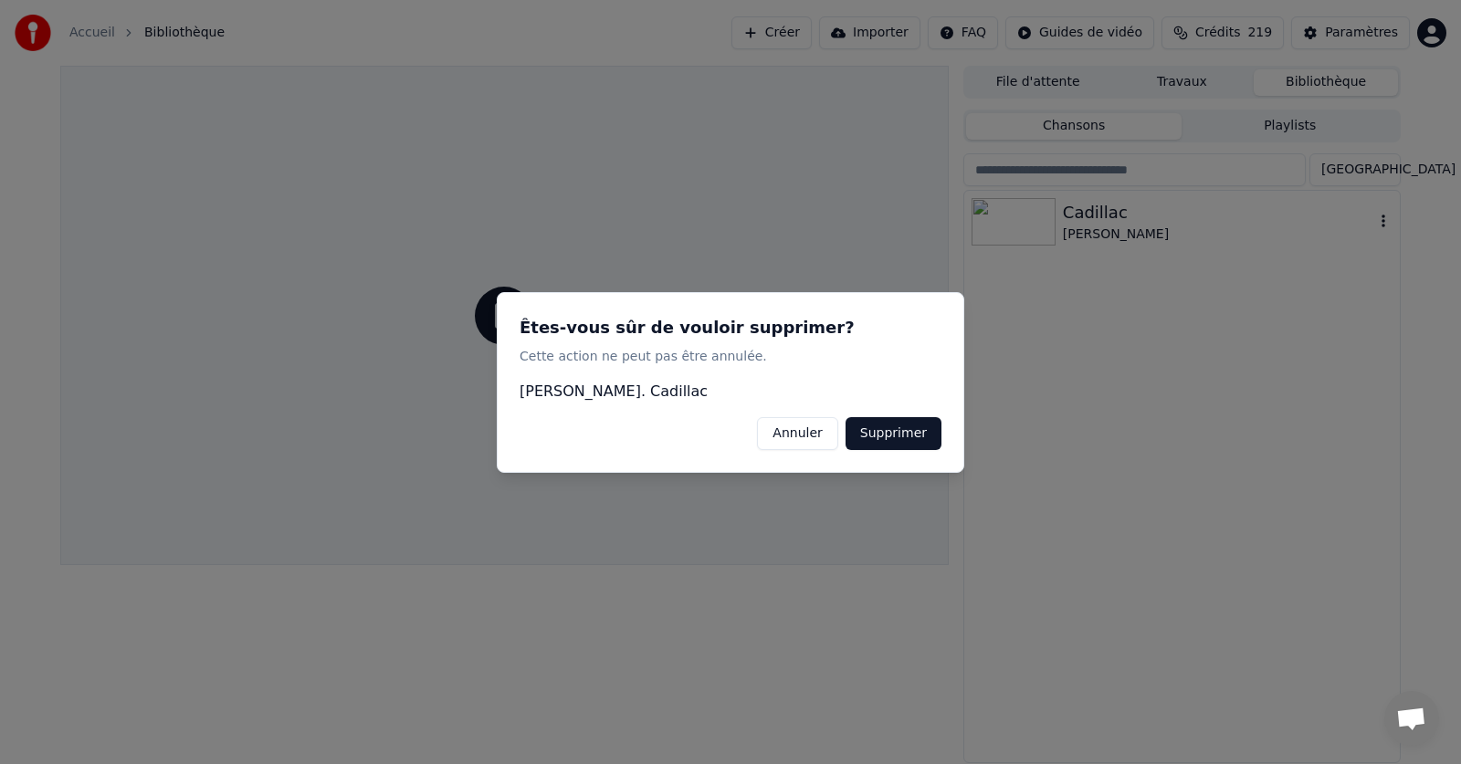
click at [910, 437] on button "Supprimer" at bounding box center [894, 432] width 96 height 33
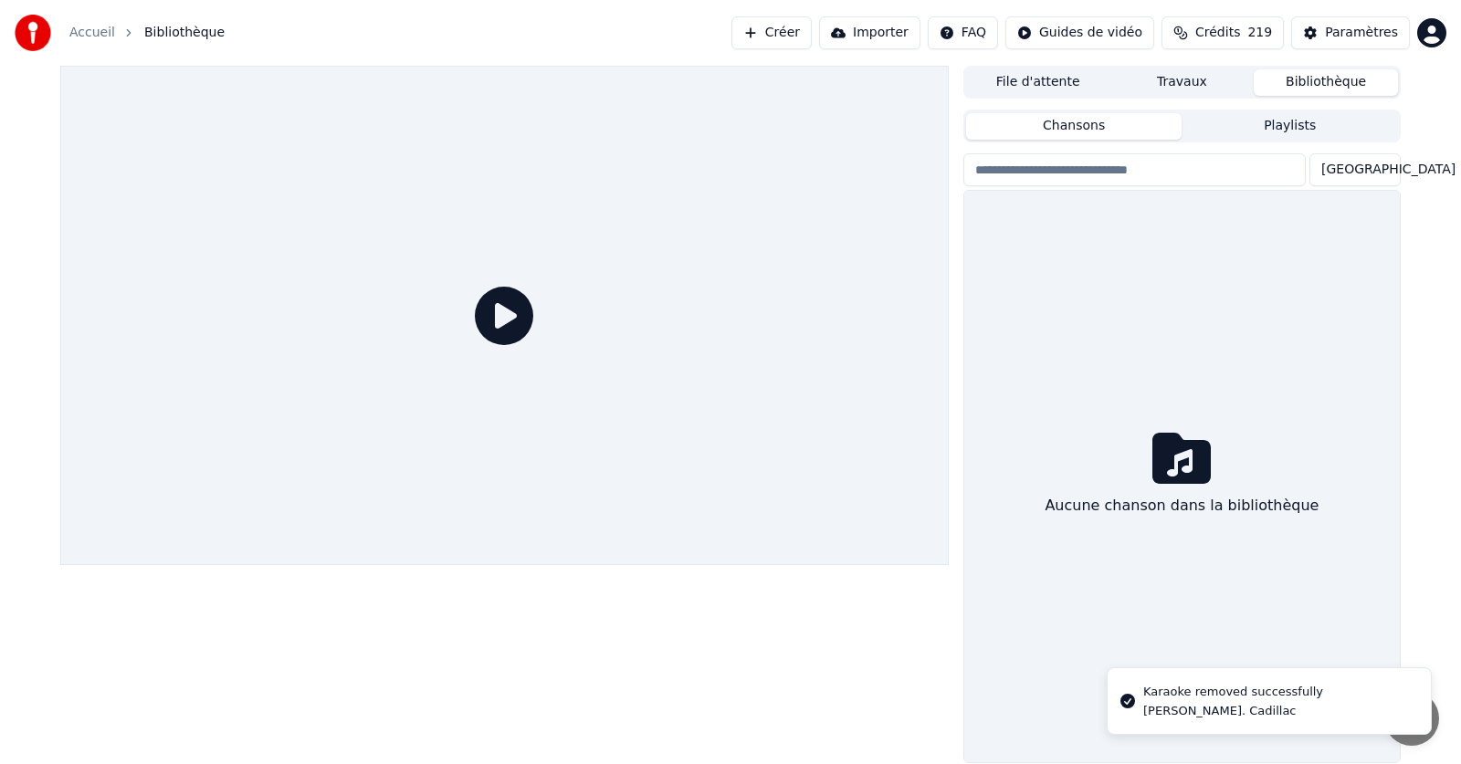
click at [80, 28] on link "Accueil" at bounding box center [92, 33] width 46 height 18
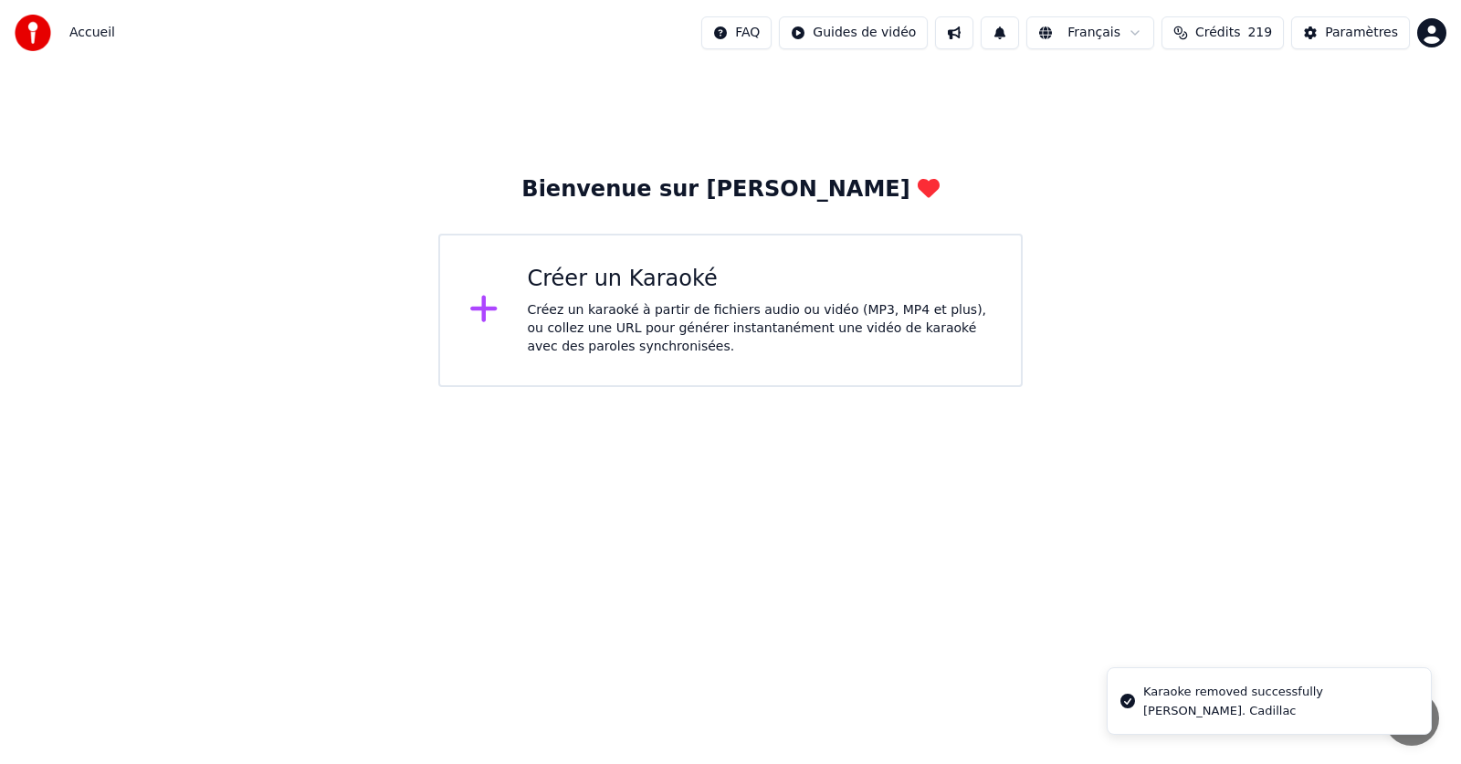
click at [598, 307] on div "Créez un karaoké à partir de fichiers audio ou vidéo (MP3, MP4 et plus), ou col…" at bounding box center [760, 328] width 465 height 55
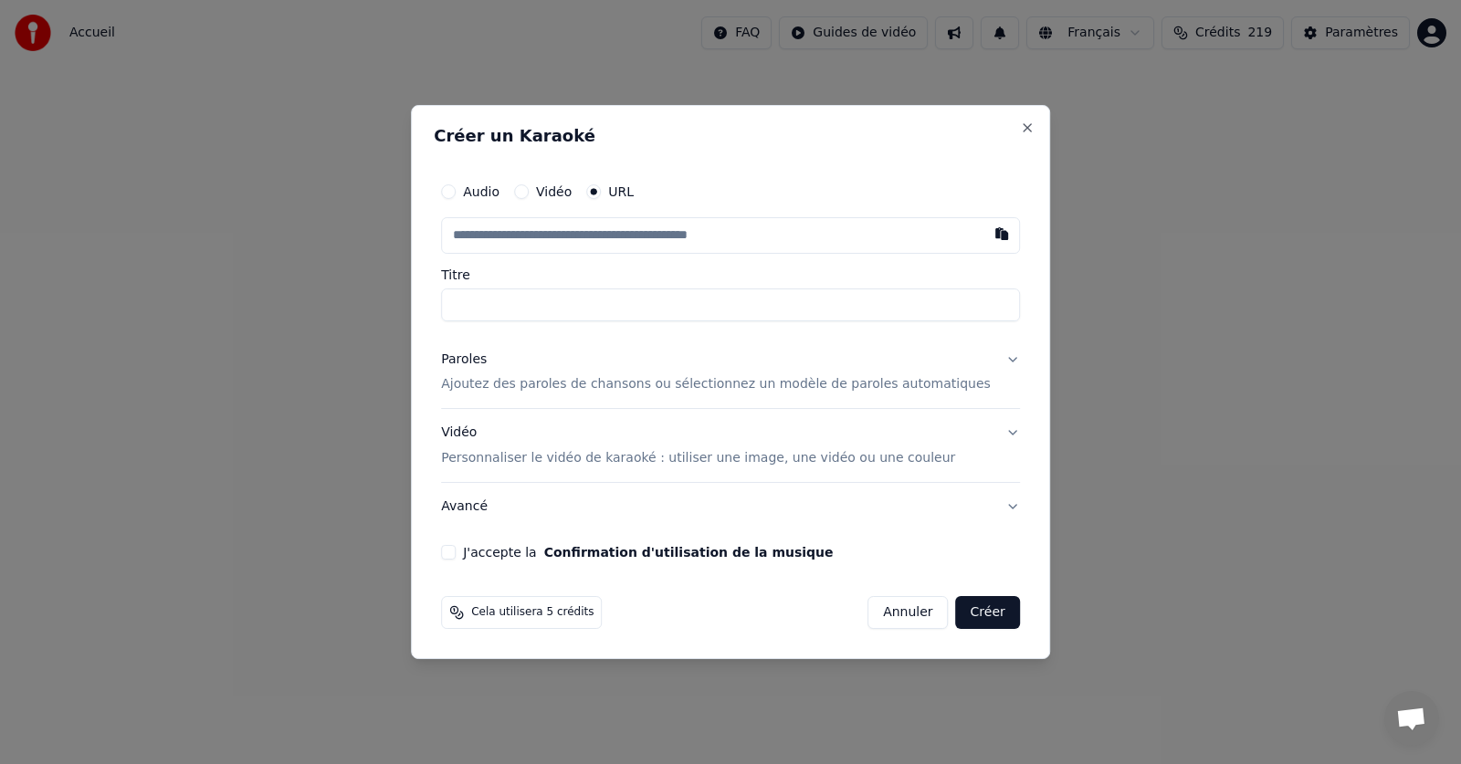
click at [529, 193] on button "Vidéo" at bounding box center [521, 191] width 15 height 15
click at [529, 238] on div "Choisir un fichier" at bounding box center [510, 235] width 137 height 33
type input "**********"
click at [522, 388] on p "Ajoutez des paroles de chansons ou sélectionnez un modèle de paroles automatiqu…" at bounding box center [716, 384] width 550 height 18
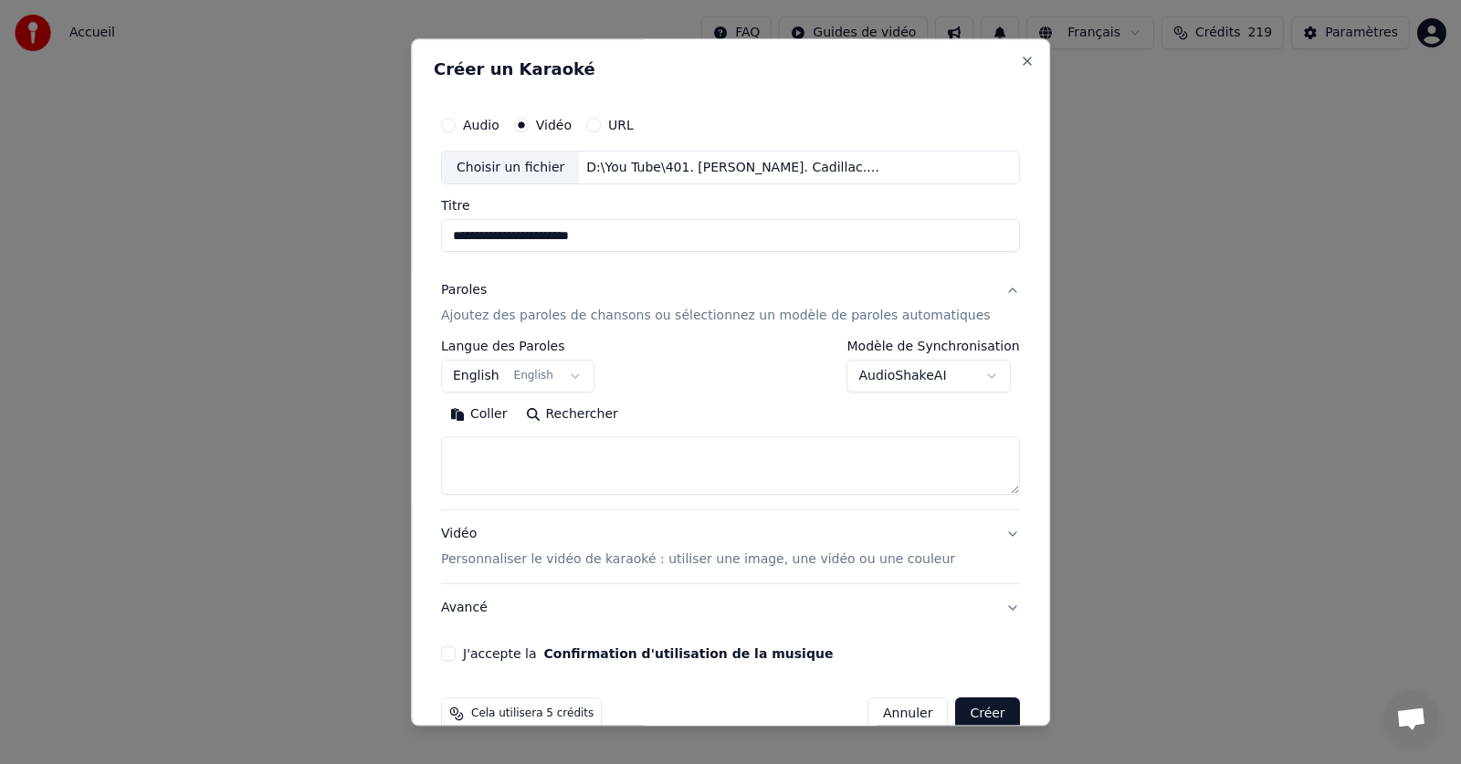
click at [583, 374] on button "English English" at bounding box center [517, 377] width 153 height 33
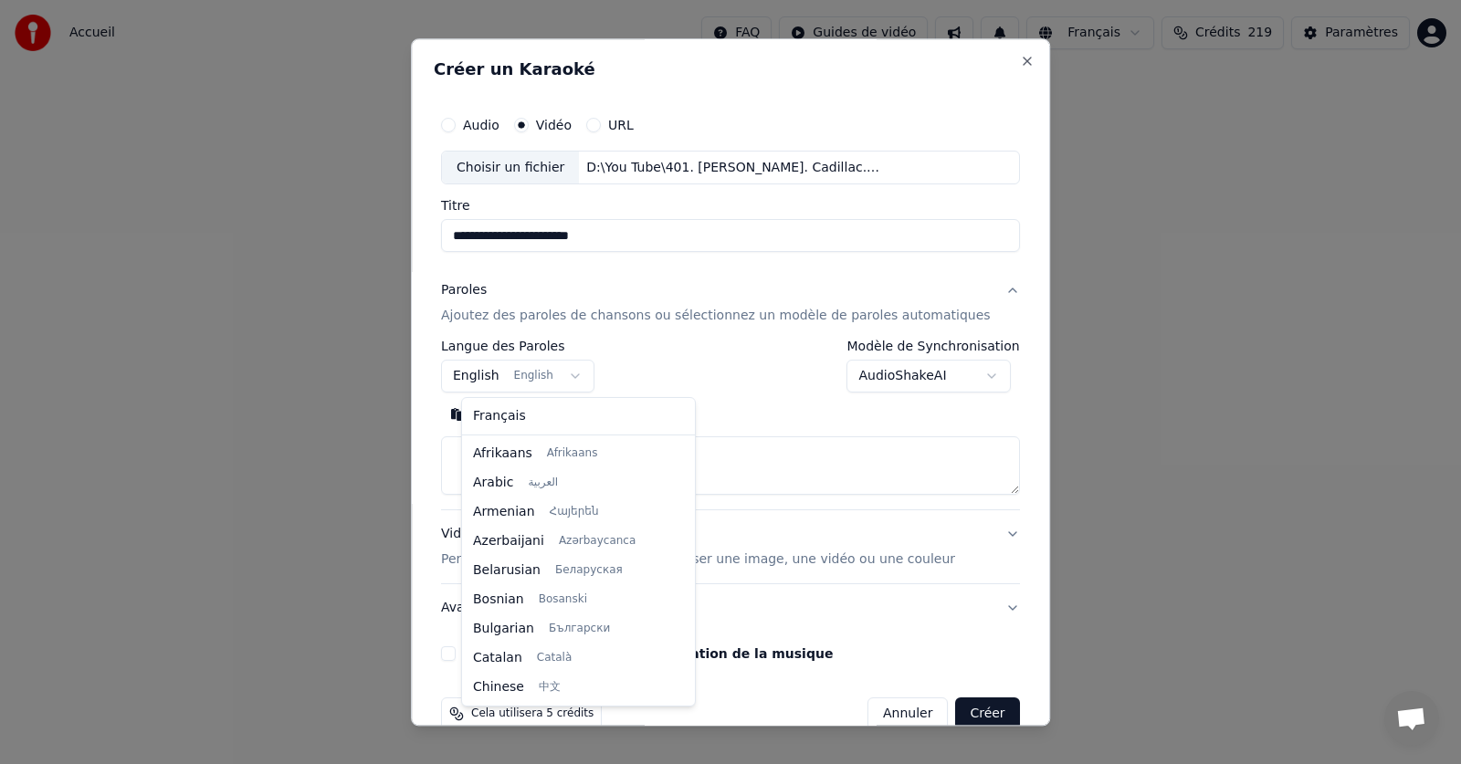
scroll to position [146, 0]
select select "**"
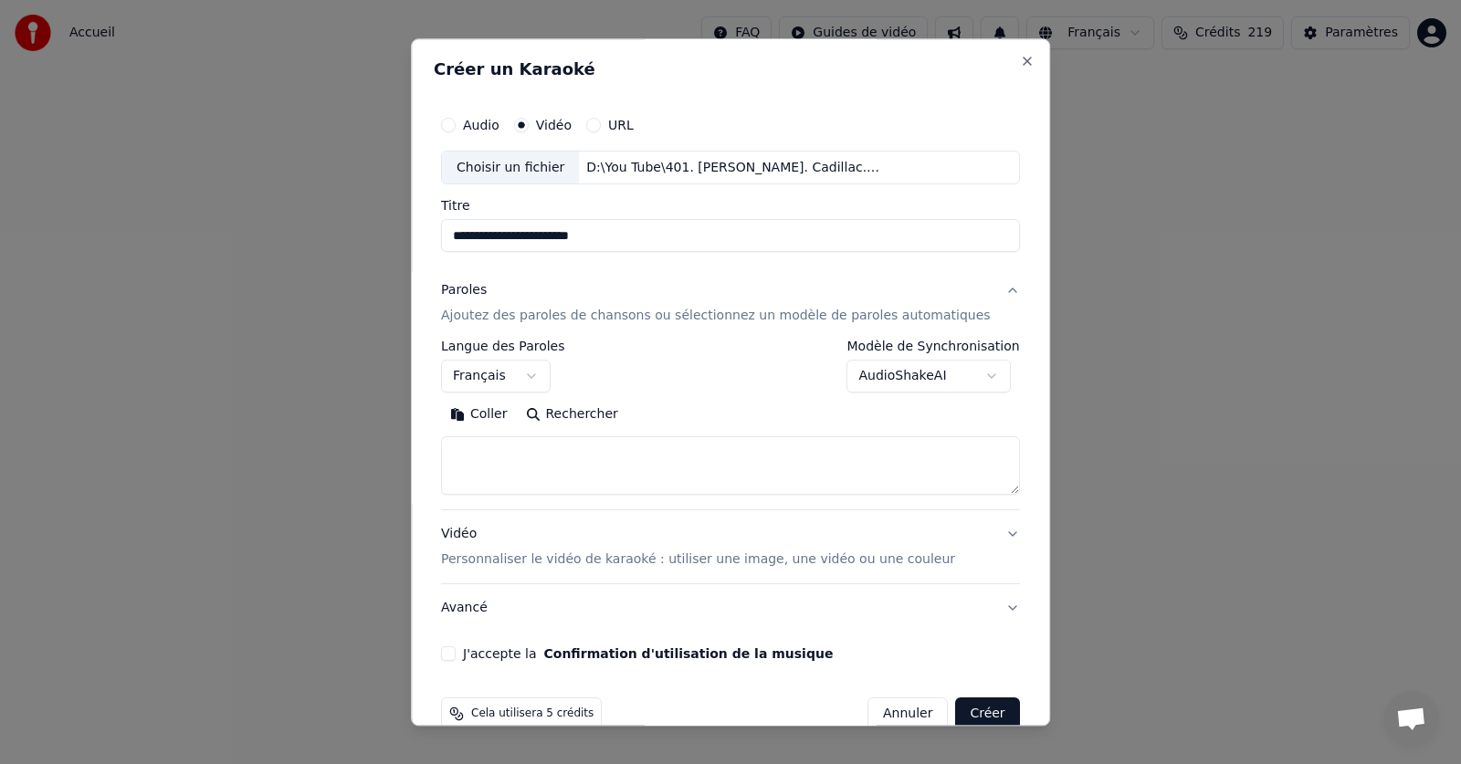
click at [512, 413] on button "Coller" at bounding box center [479, 415] width 76 height 29
click at [456, 657] on button "J'accepte la Confirmation d'utilisation de la musique" at bounding box center [448, 654] width 15 height 15
click at [956, 712] on button "Créer" at bounding box center [988, 715] width 64 height 33
type textarea "**********"
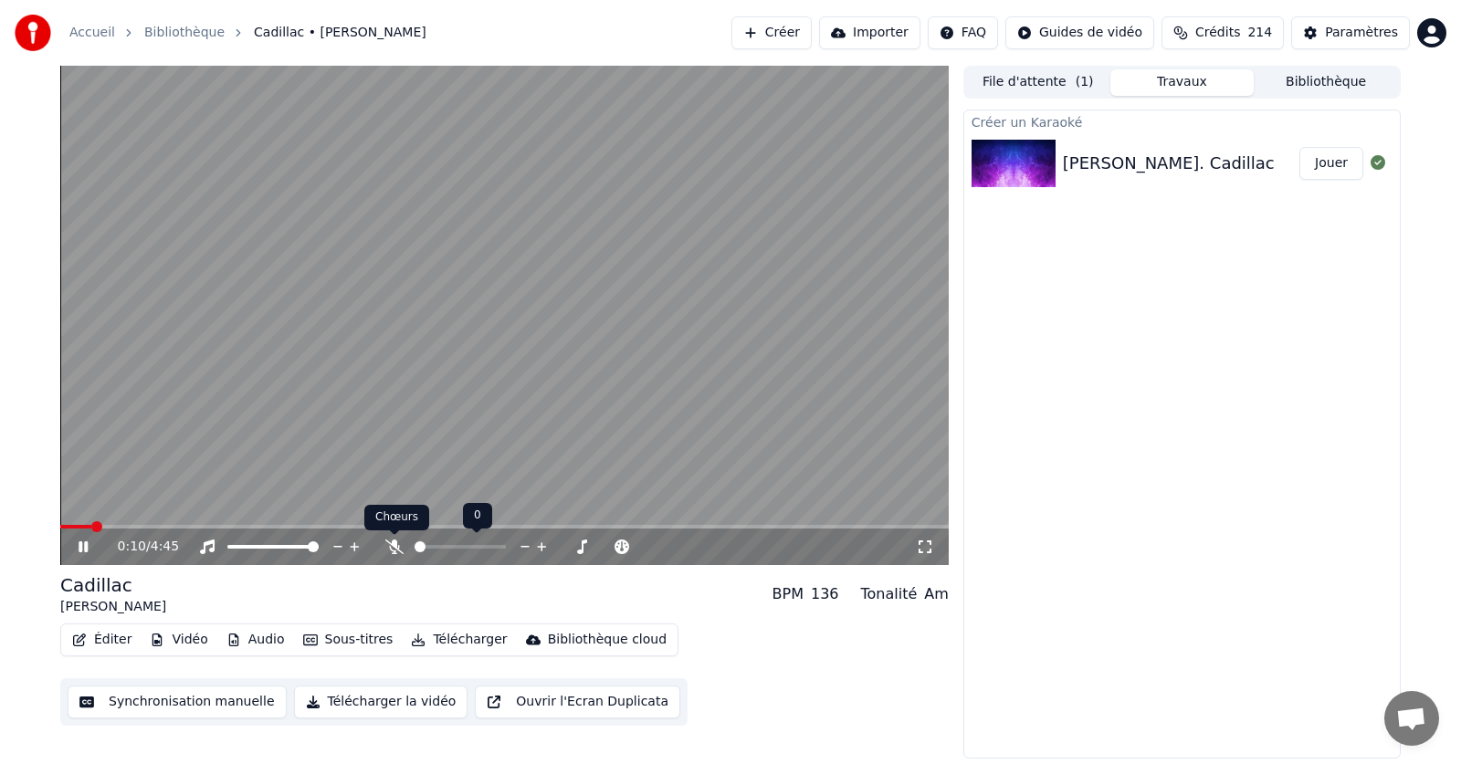
click at [387, 540] on icon at bounding box center [394, 547] width 18 height 15
